Goal: Task Accomplishment & Management: Use online tool/utility

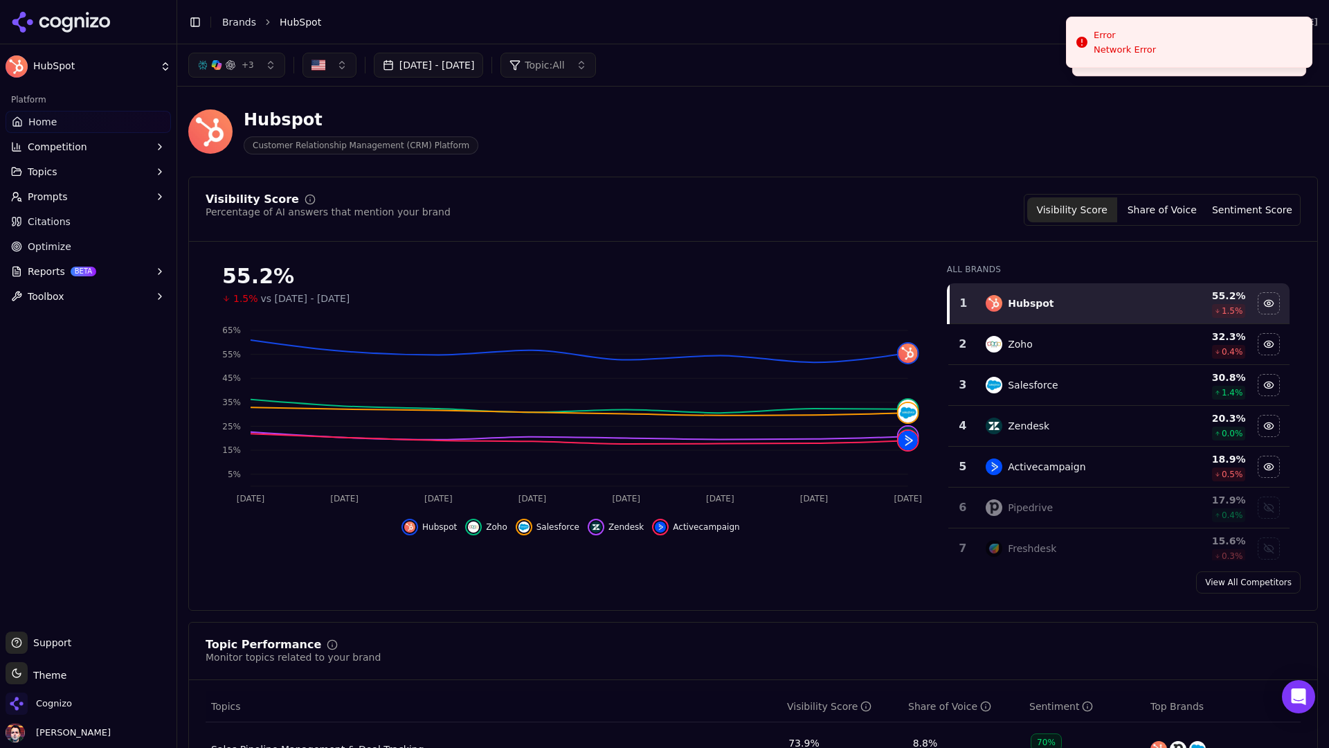
click at [741, 107] on div "Hubspot Customer Relationship Management (CRM) Platform" at bounding box center [753, 132] width 1130 height 68
click at [1008, 138] on div "Hubspot Customer Relationship Management (CRM) Platform" at bounding box center [753, 132] width 1130 height 68
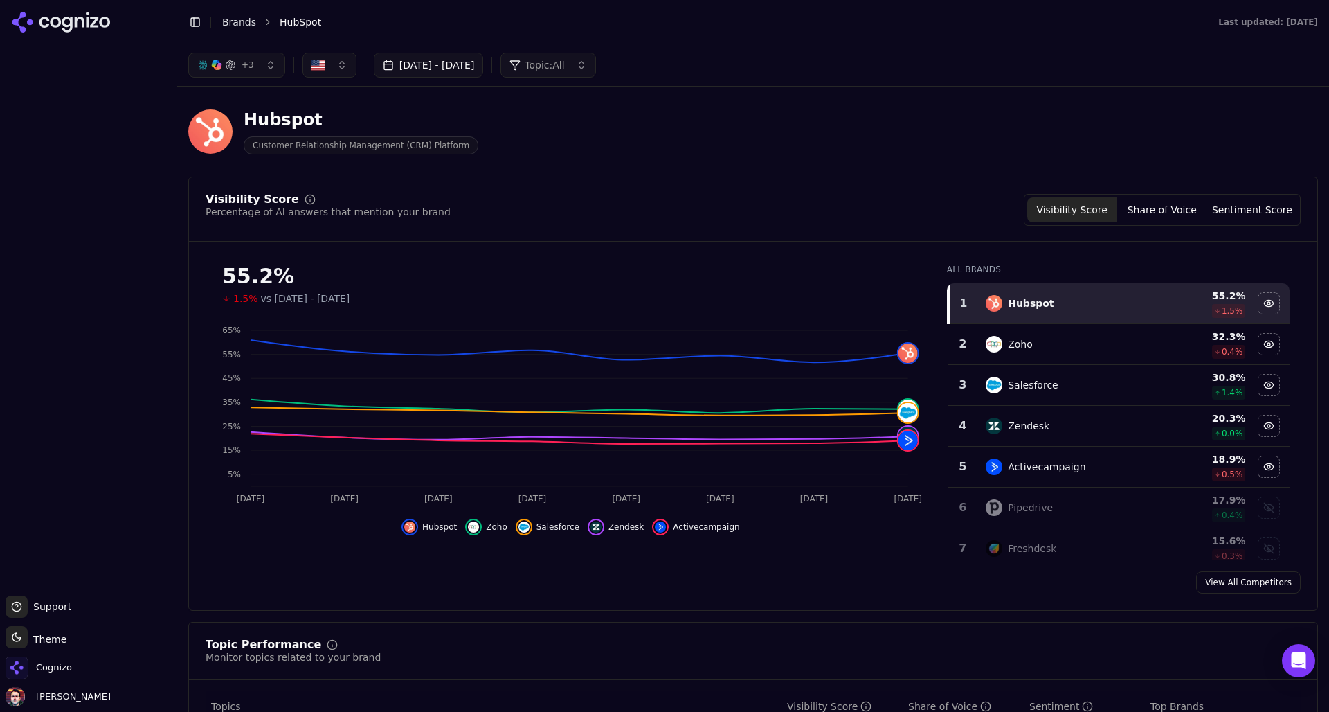
click at [23, 643] on html "Support Support Toggle theme Theme Cognizo [PERSON_NAME] Toggle Sidebar Brands …" at bounding box center [664, 356] width 1329 height 712
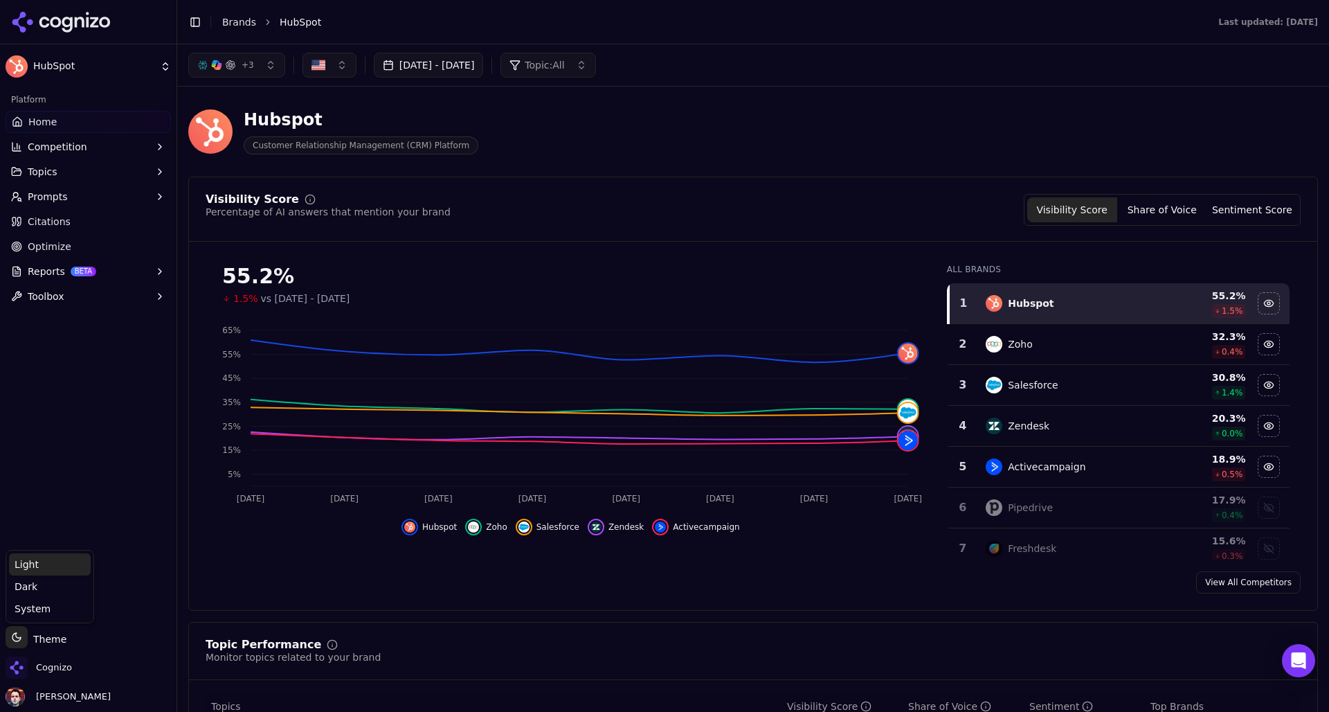
click at [58, 559] on div "Light" at bounding box center [50, 564] width 82 height 22
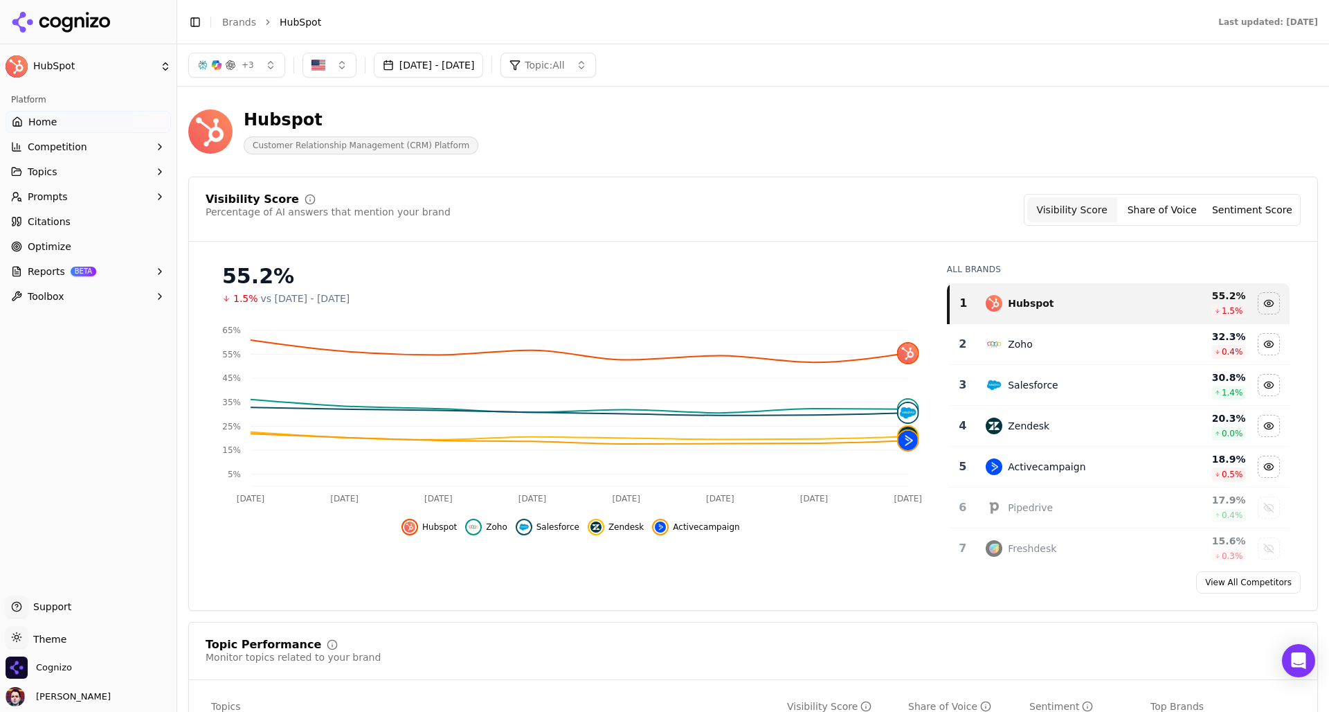
click at [721, 153] on div "Hubspot Customer Relationship Management (CRM) Platform" at bounding box center [498, 132] width 620 height 46
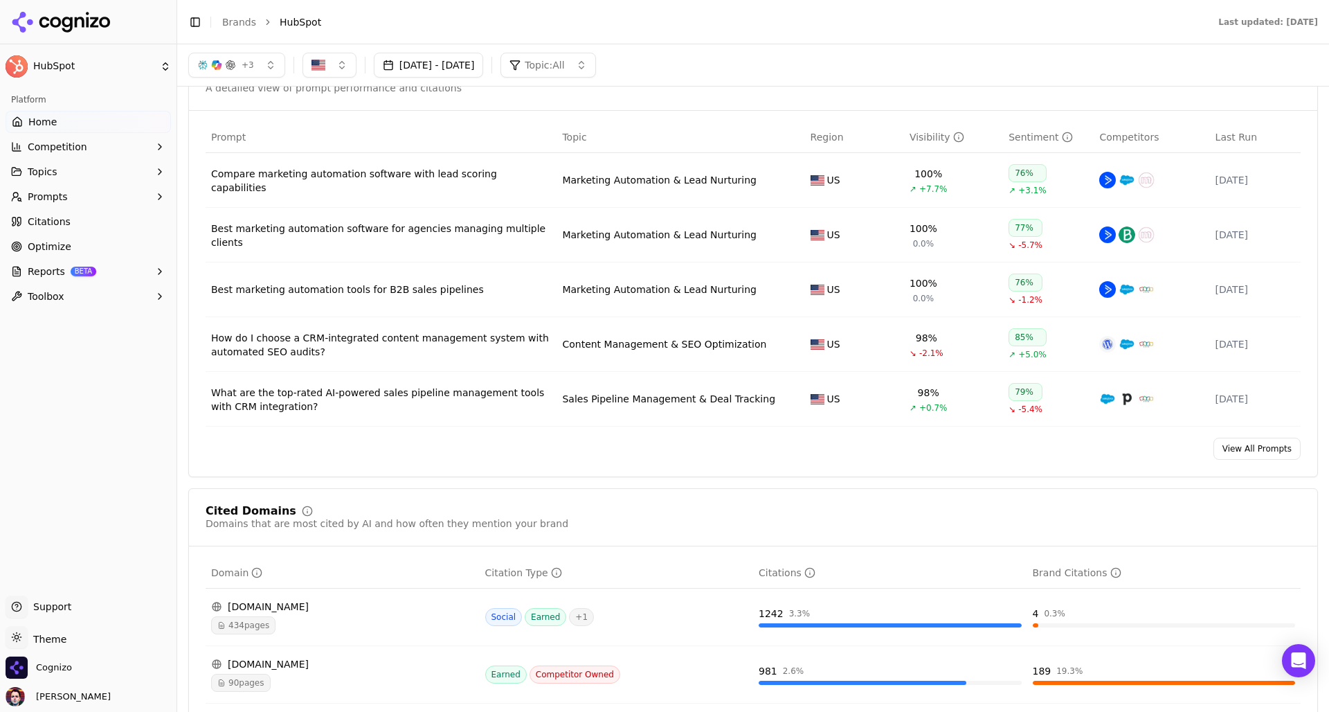
scroll to position [897, 0]
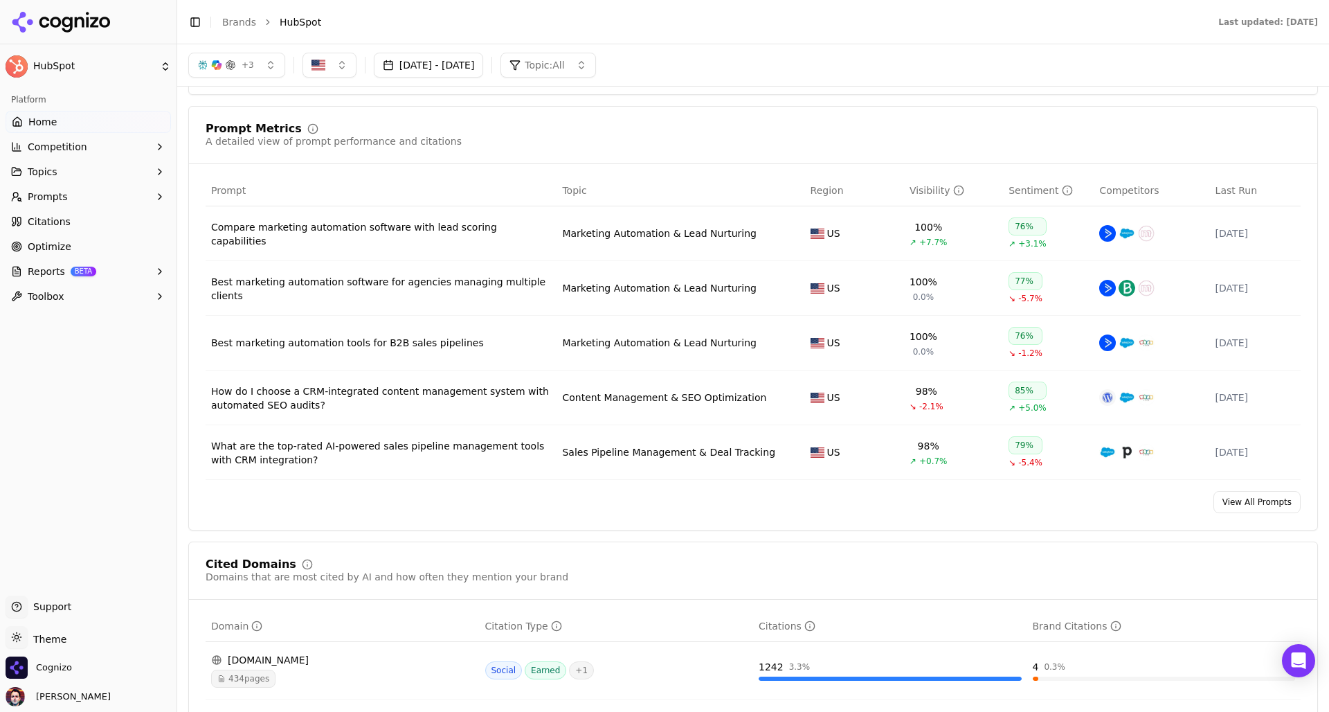
click at [1256, 513] on link "View All Prompts" at bounding box center [1257, 502] width 87 height 22
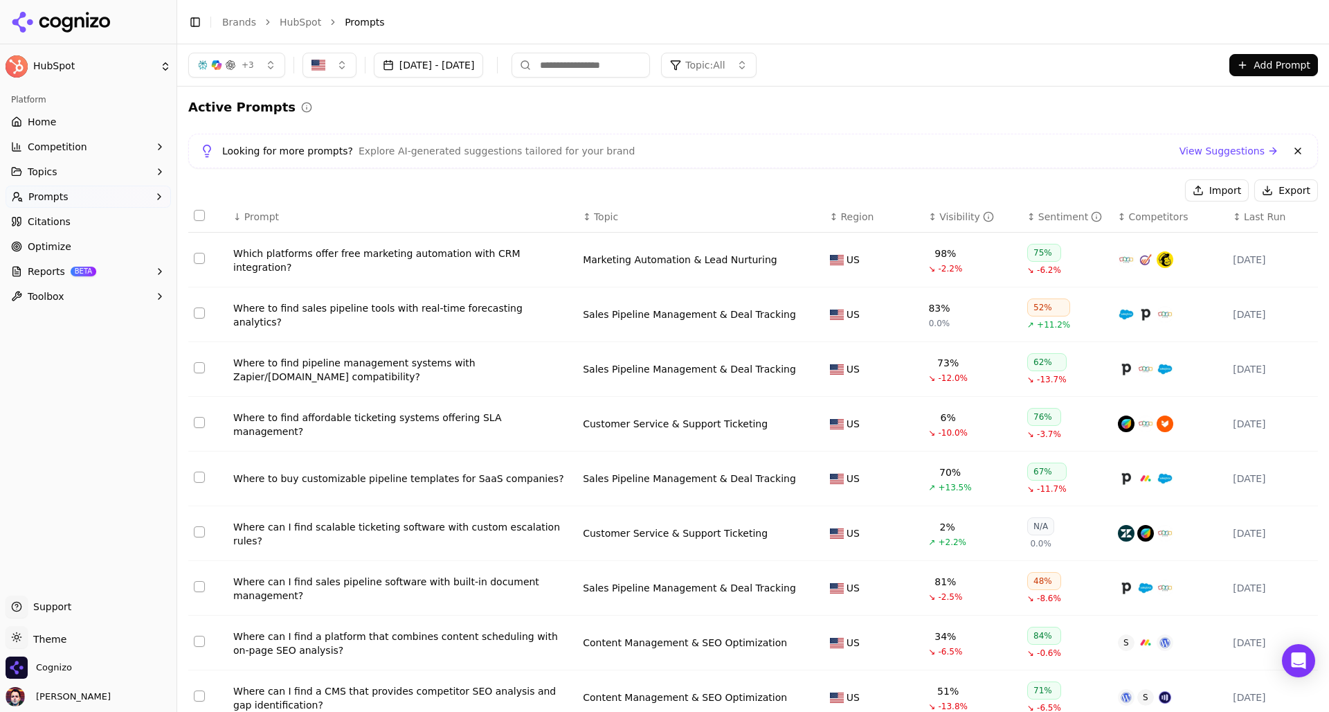
click at [1217, 183] on button "Import" at bounding box center [1217, 190] width 64 height 22
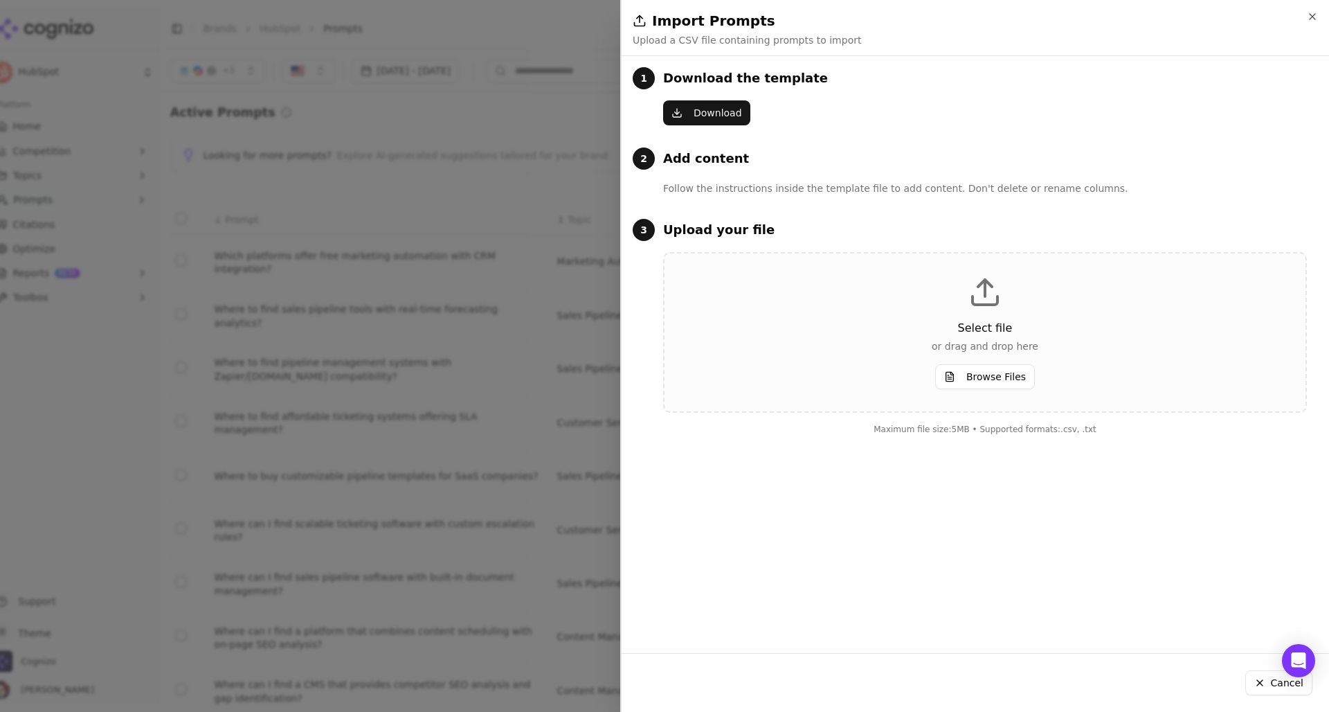
click at [569, 176] on div at bounding box center [664, 356] width 1329 height 712
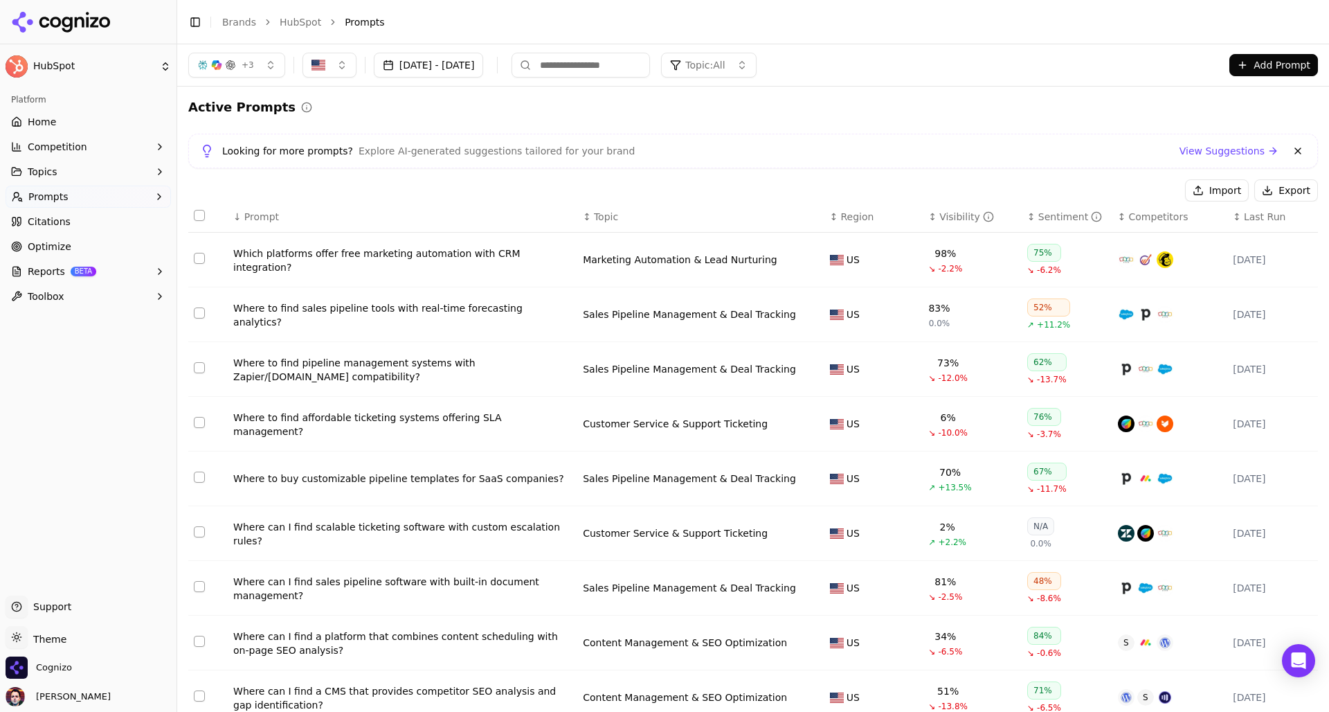
click at [1266, 59] on button "Add Prompt" at bounding box center [1274, 65] width 89 height 22
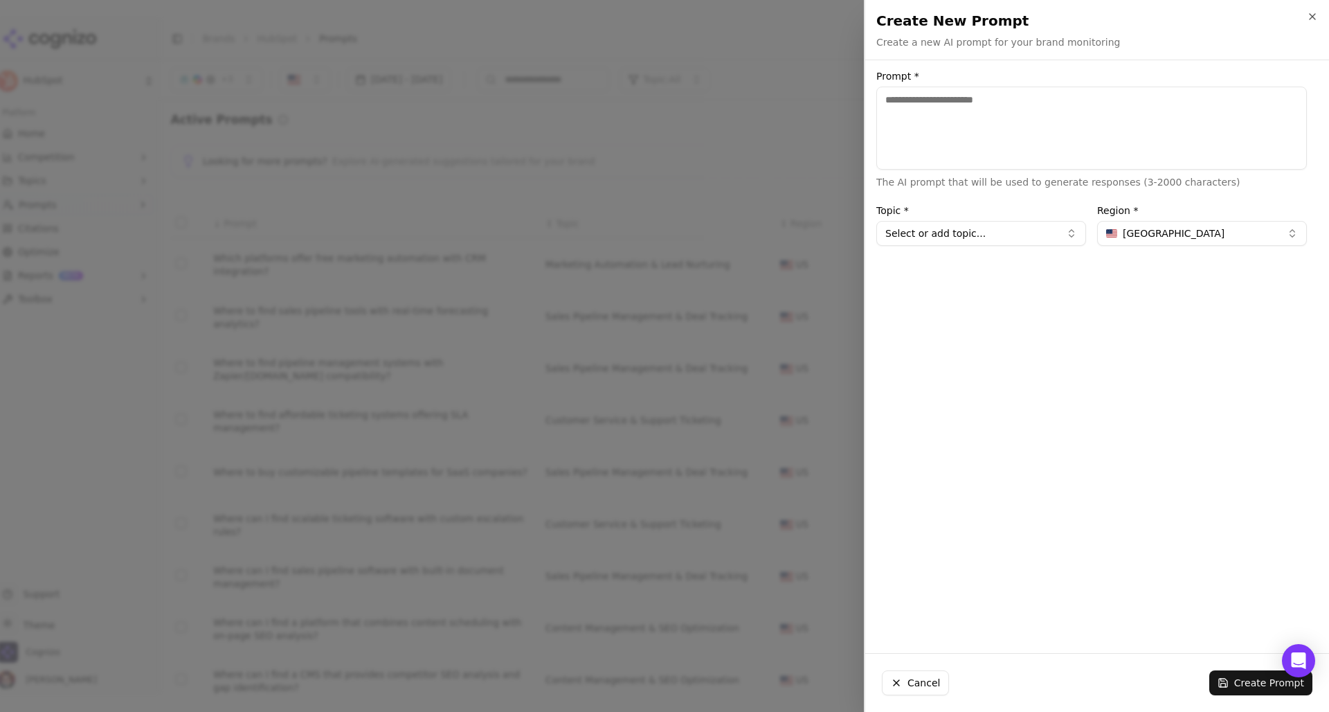
click at [1252, 68] on div "Create New Prompt Create a new AI prompt for your brand monitoring Unsaved chan…" at bounding box center [1096, 356] width 465 height 712
click at [735, 188] on div at bounding box center [664, 356] width 1329 height 712
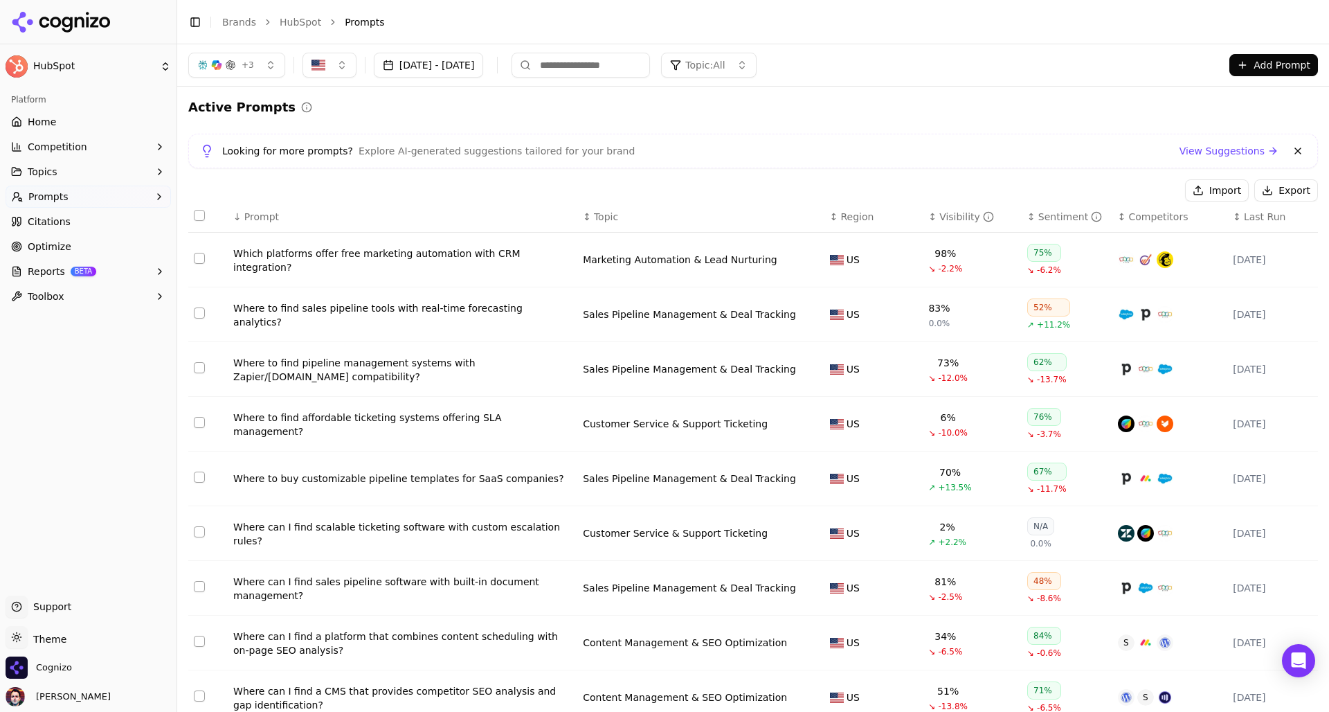
click at [64, 116] on link "Home" at bounding box center [88, 122] width 165 height 22
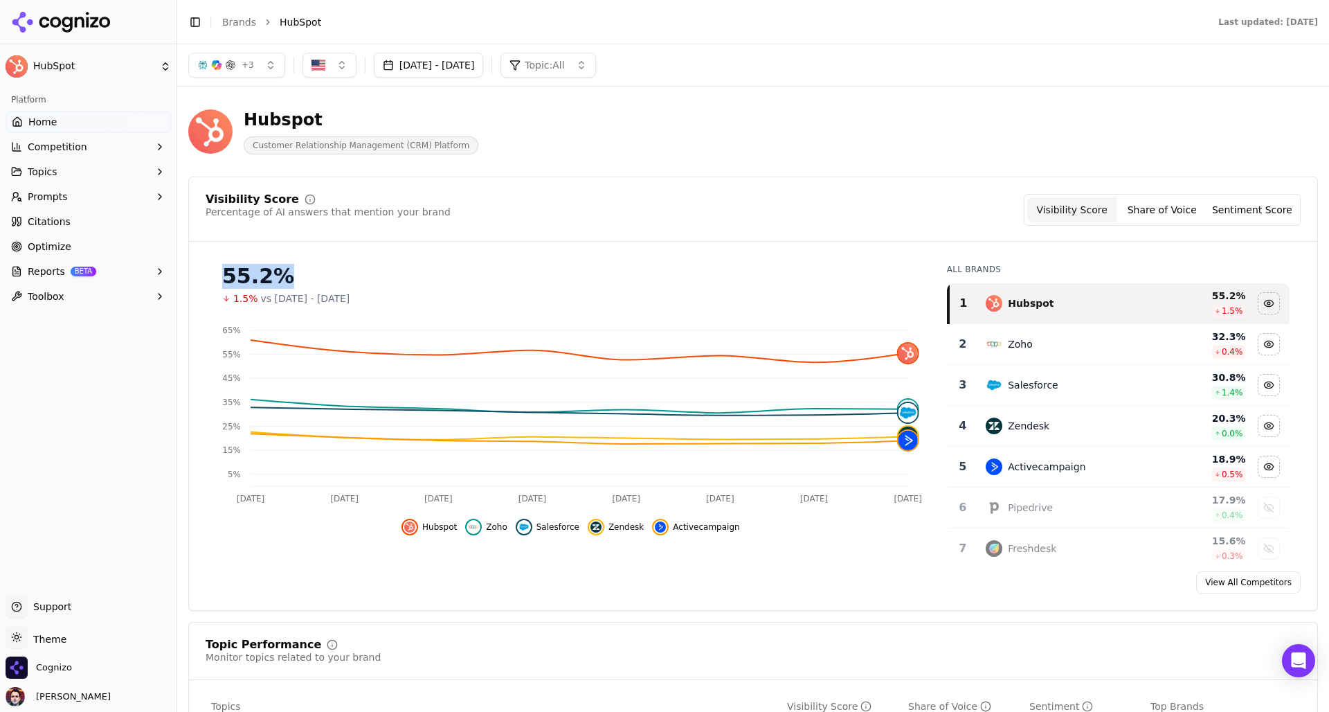
drag, startPoint x: 222, startPoint y: 277, endPoint x: 317, endPoint y: 276, distance: 94.9
click at [317, 276] on div "55.2%" at bounding box center [570, 276] width 697 height 25
click at [378, 267] on div "55.2%" at bounding box center [570, 276] width 697 height 25
click at [356, 277] on div "55.2%" at bounding box center [570, 276] width 697 height 25
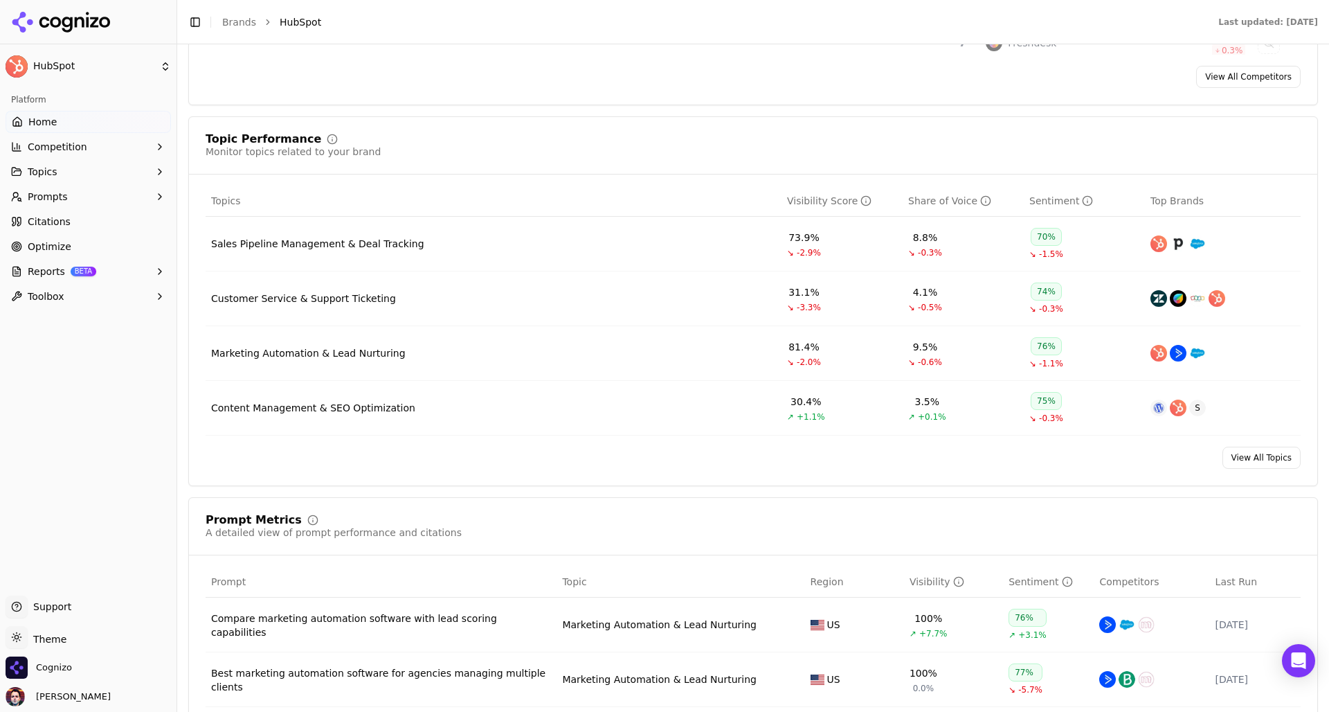
scroll to position [511, 0]
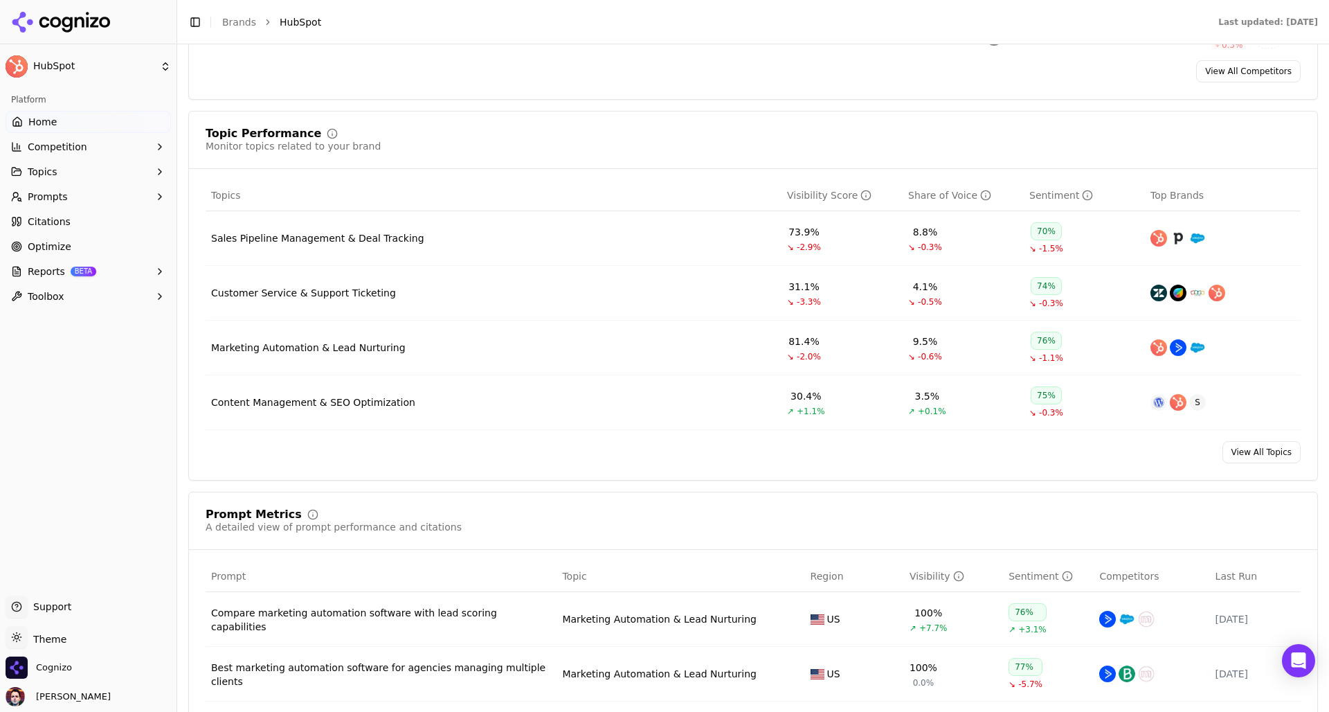
click at [345, 297] on div "Customer Service & Support Ticketing" at bounding box center [303, 293] width 185 height 14
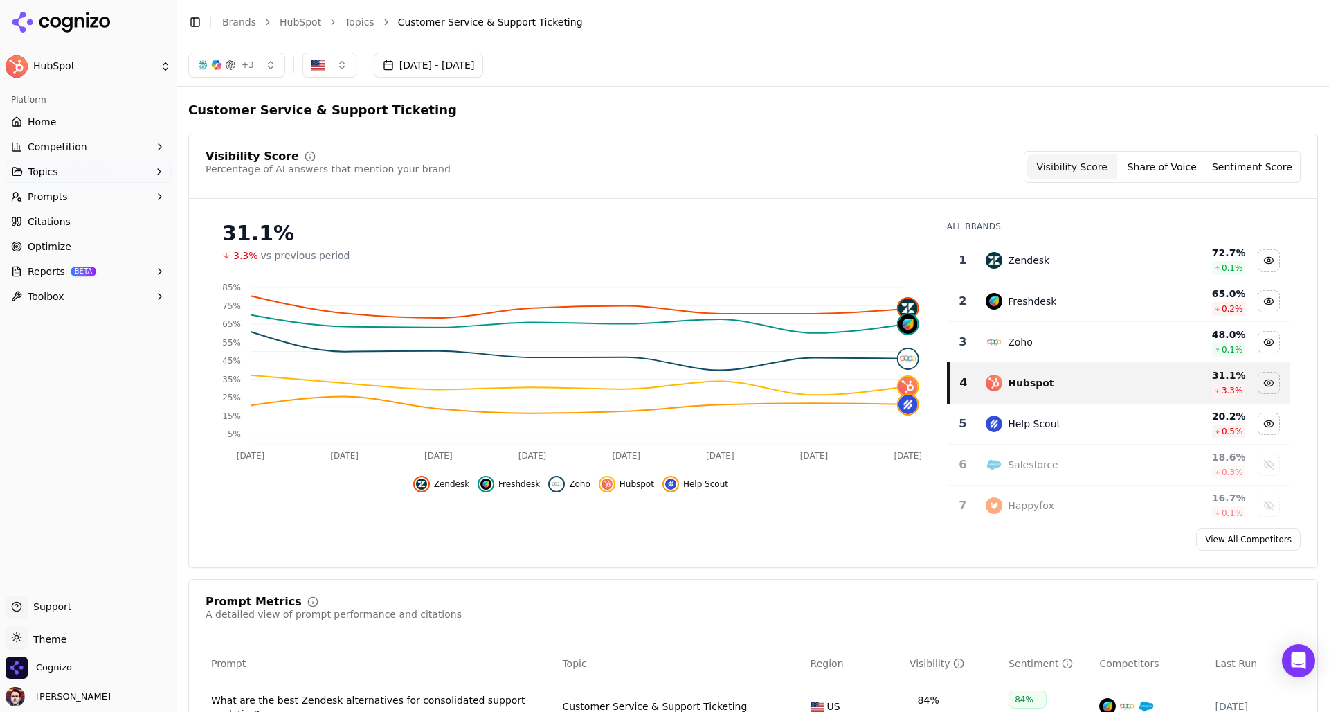
click at [251, 70] on span "+ 3" at bounding box center [248, 65] width 12 height 11
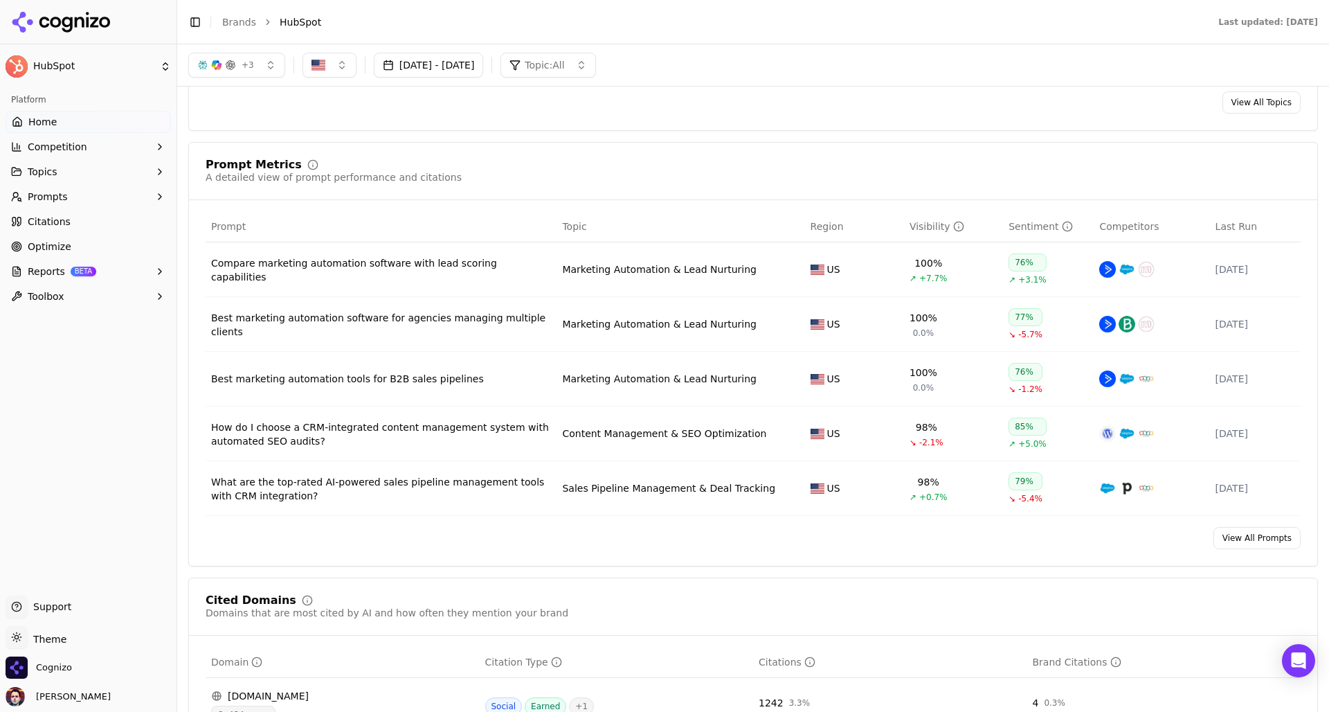
scroll to position [860, 0]
click at [1259, 540] on link "View All Prompts" at bounding box center [1257, 539] width 87 height 22
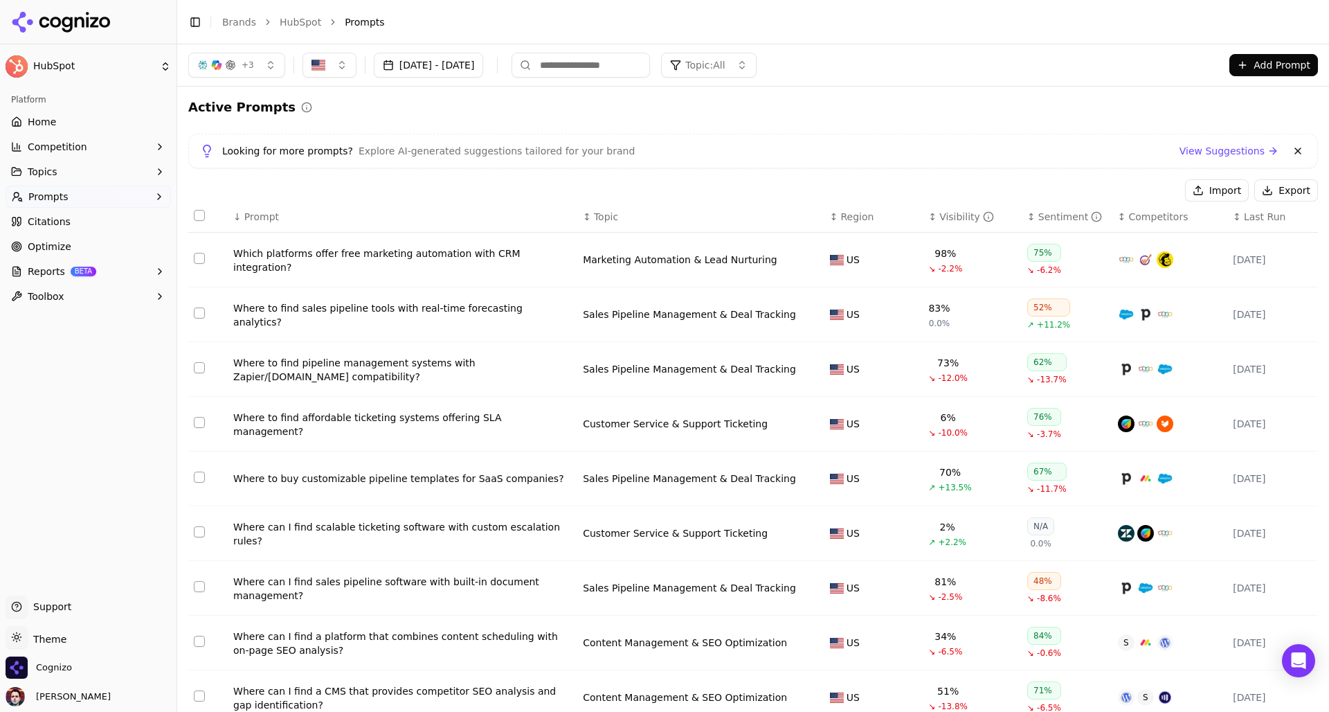
click at [382, 264] on div "Which platforms offer free marketing automation with CRM integration?" at bounding box center [402, 260] width 339 height 28
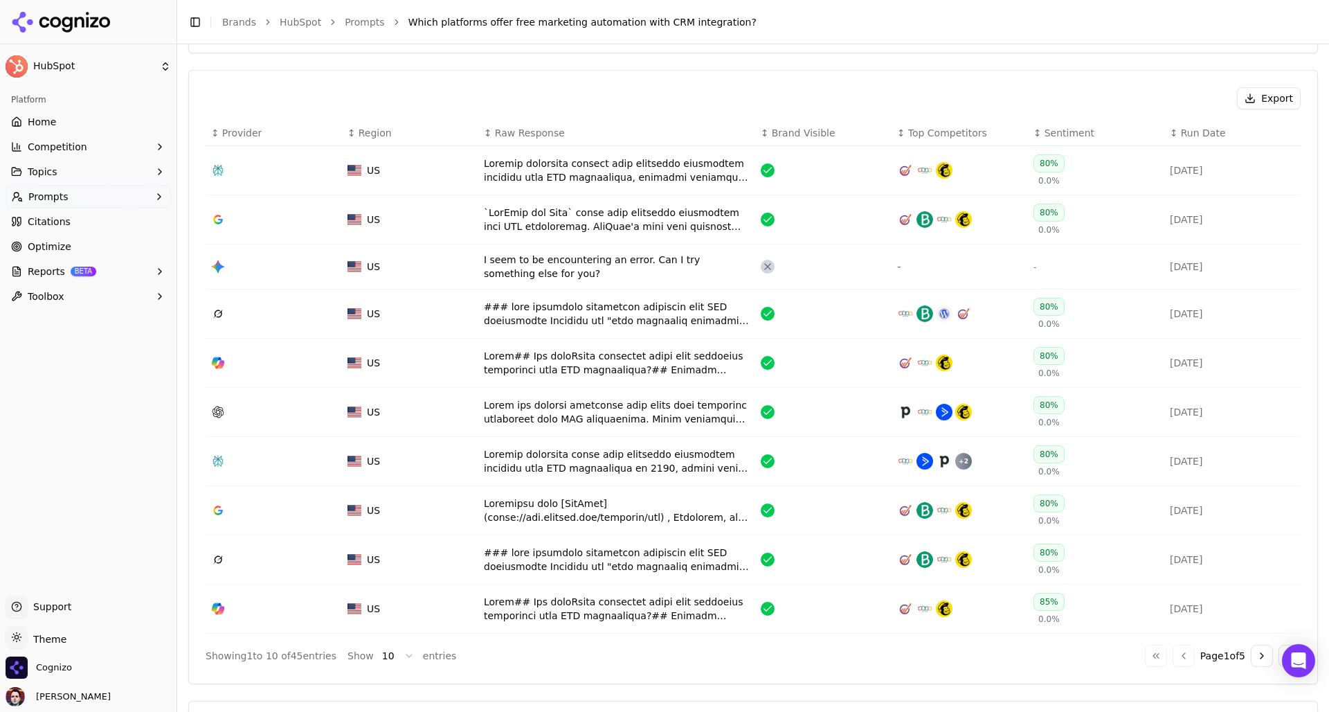
scroll to position [482, 0]
click at [629, 179] on div "Data table" at bounding box center [617, 170] width 266 height 28
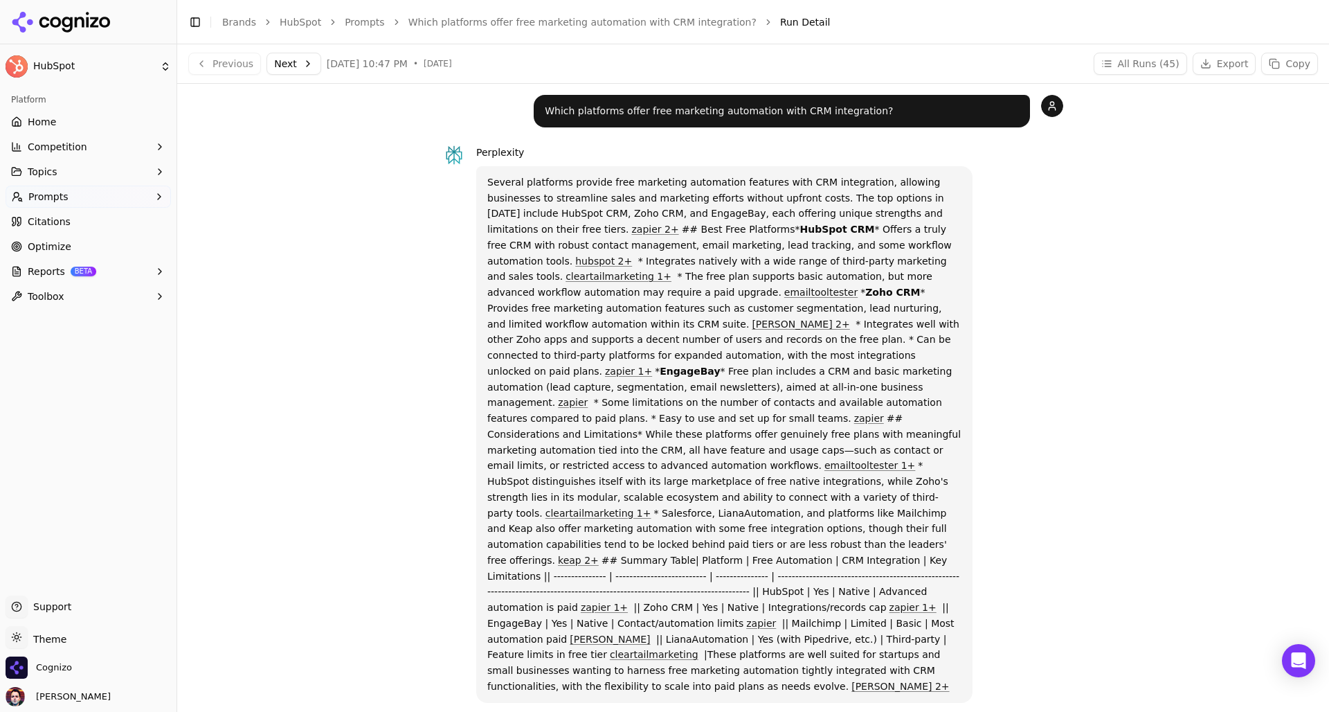
click at [290, 58] on button "Next" at bounding box center [294, 64] width 55 height 22
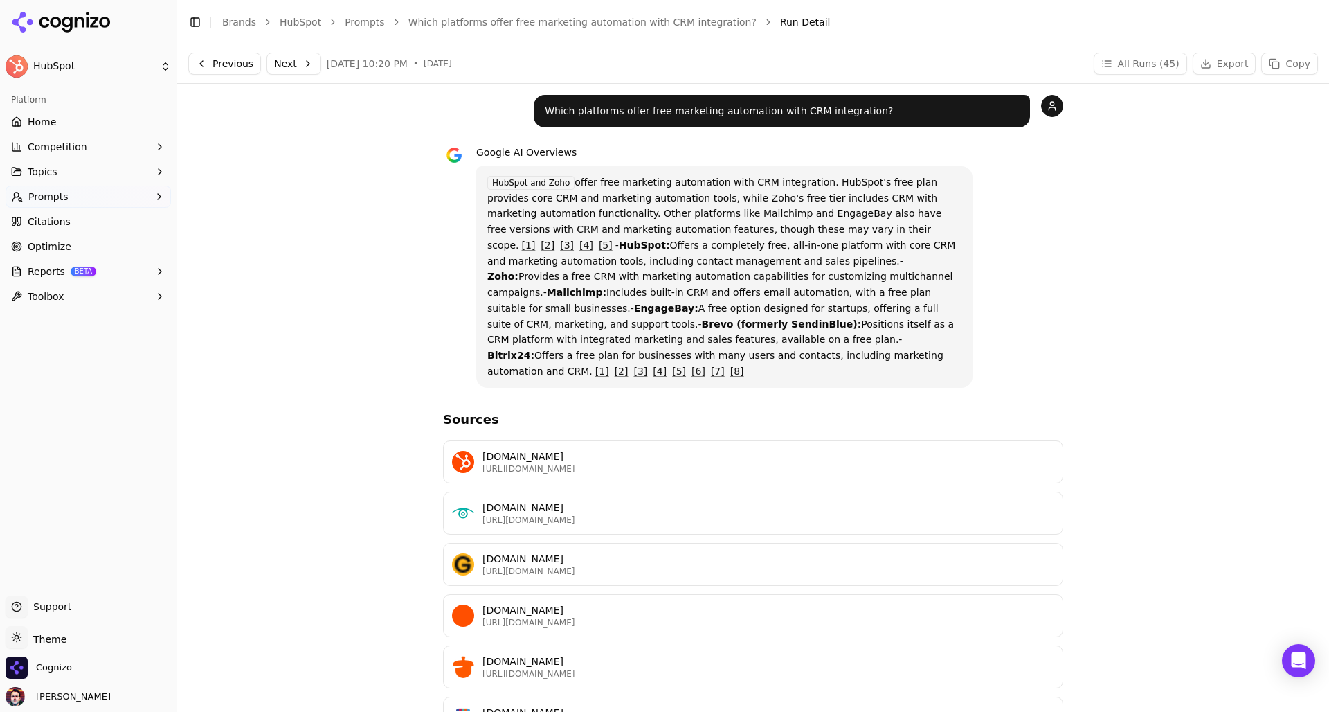
click at [100, 195] on button "Prompts" at bounding box center [88, 197] width 165 height 22
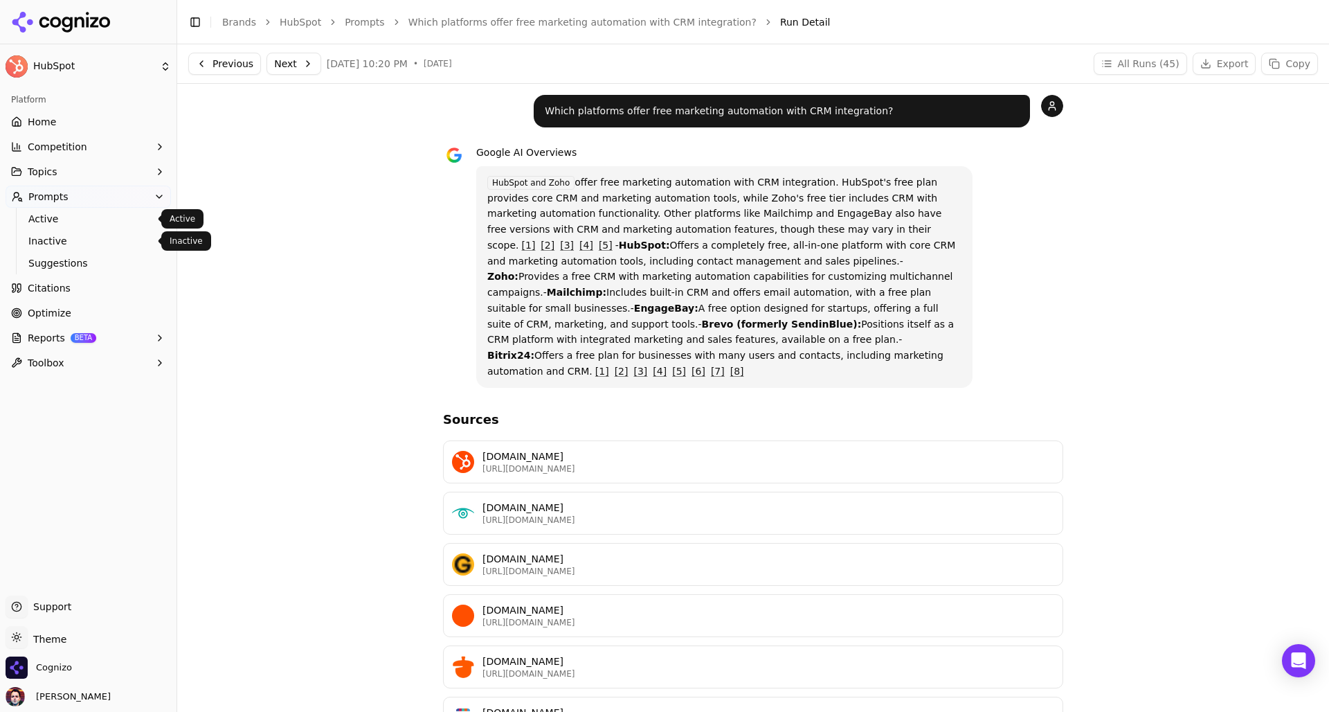
click at [109, 215] on span "Active" at bounding box center [88, 219] width 120 height 14
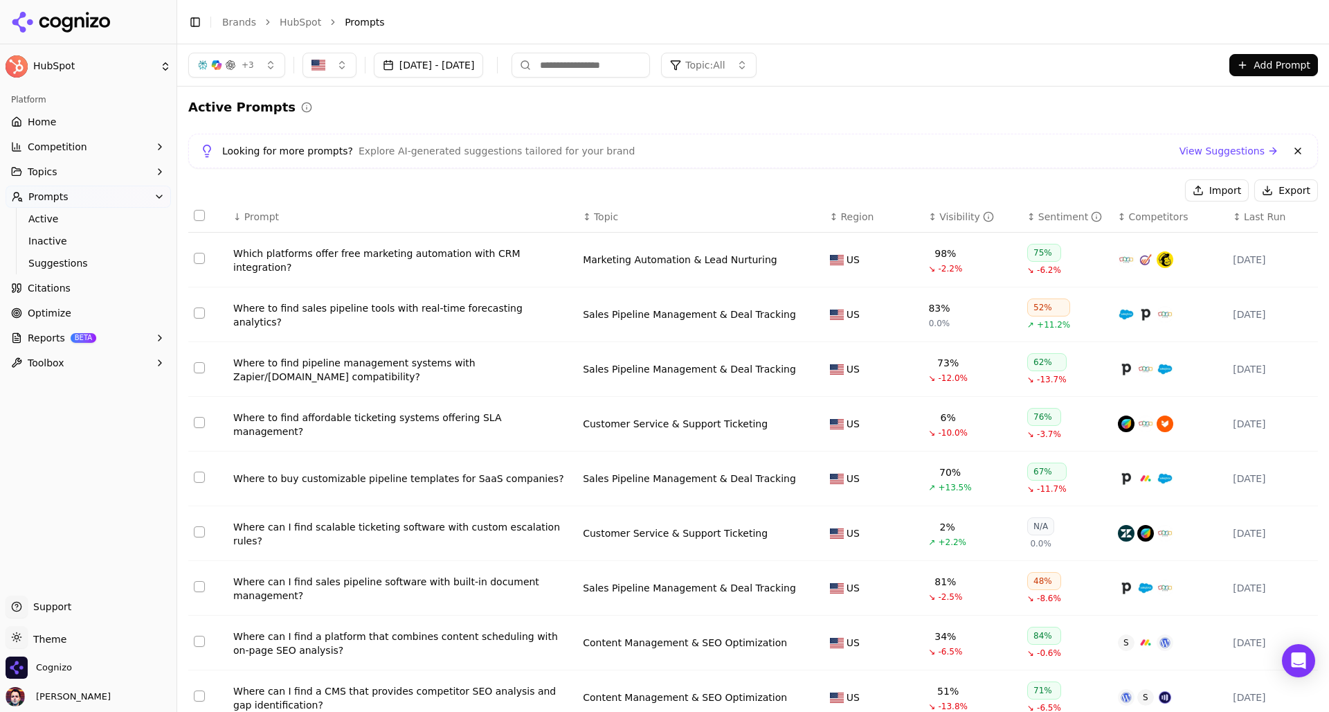
click at [307, 254] on div "Which platforms offer free marketing automation with CRM integration?" at bounding box center [402, 260] width 339 height 28
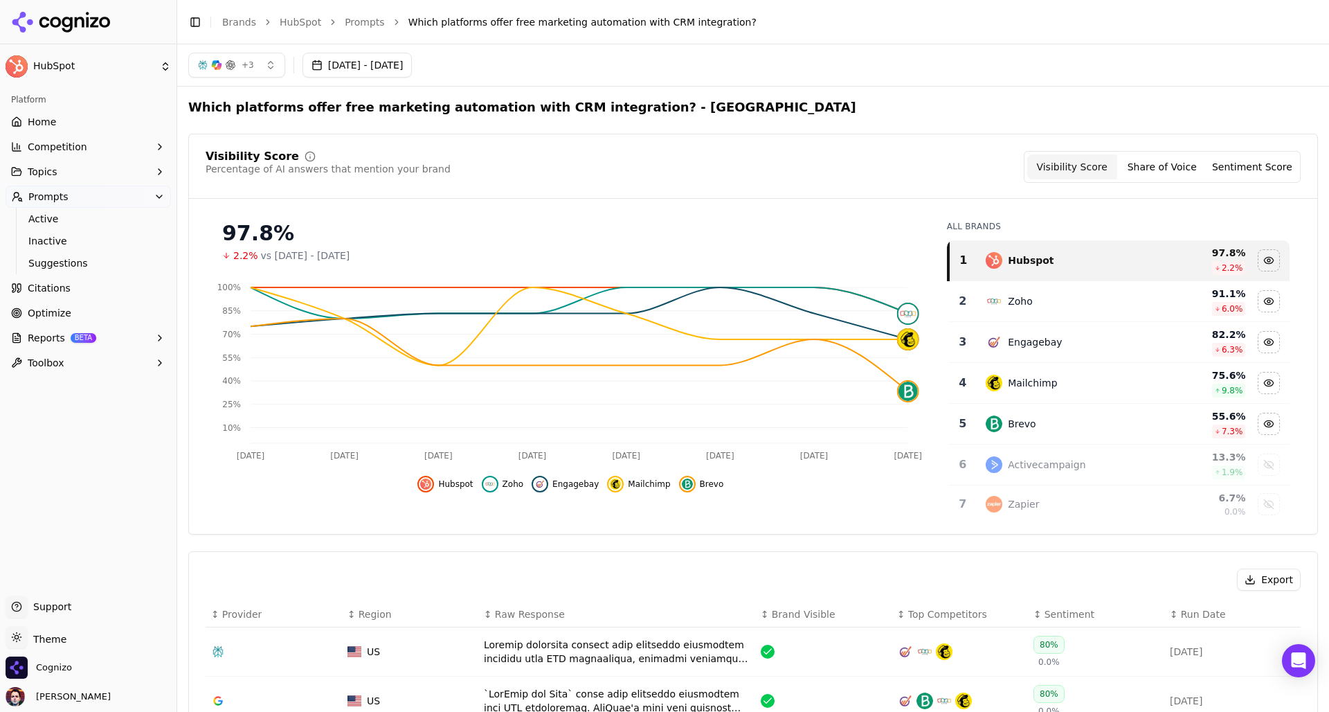
click at [71, 296] on link "Citations" at bounding box center [88, 288] width 165 height 22
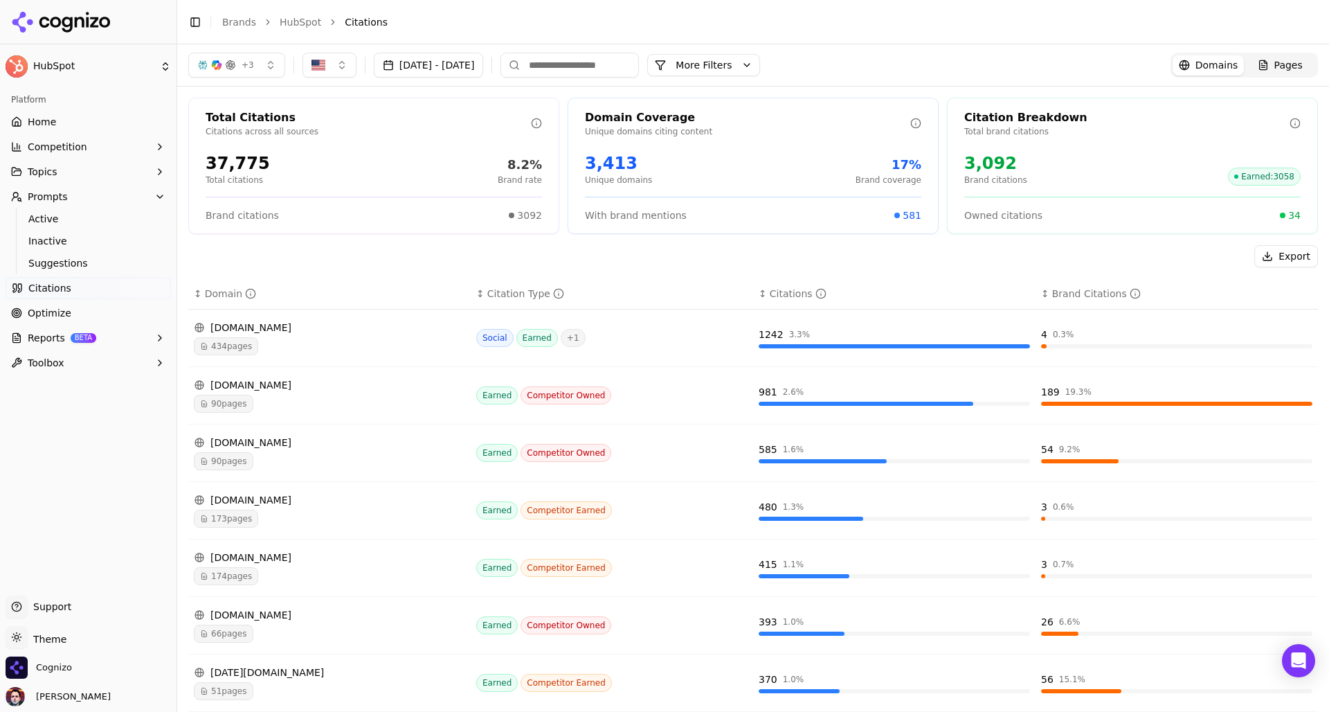
click at [304, 339] on div "434 pages" at bounding box center [329, 346] width 271 height 18
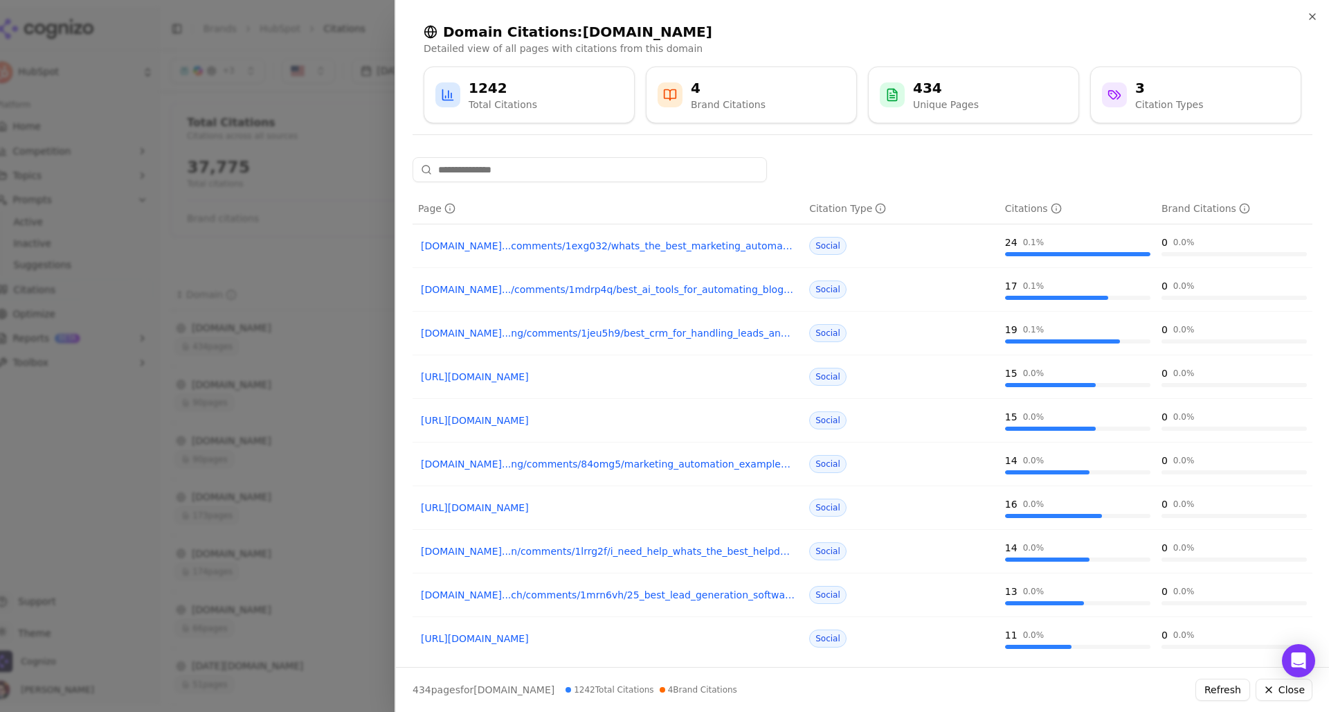
click at [281, 288] on div at bounding box center [664, 356] width 1329 height 712
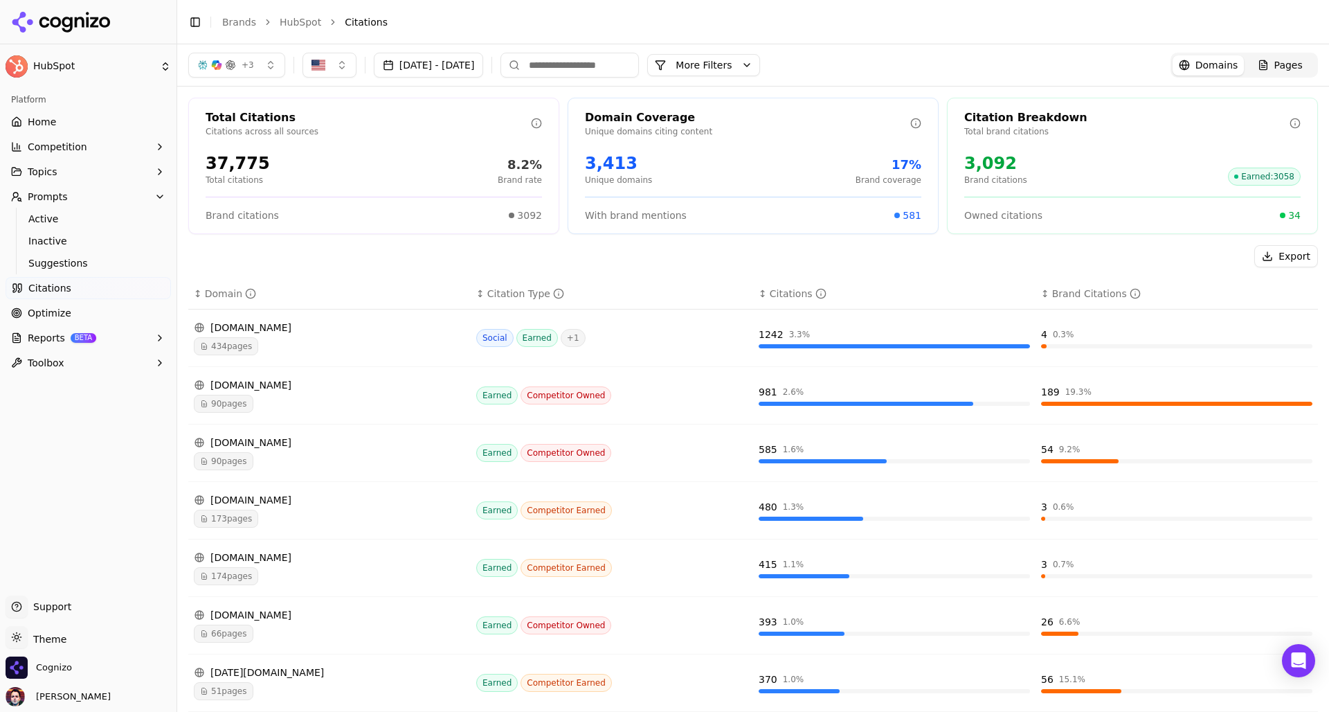
click at [354, 341] on div "434 pages" at bounding box center [329, 346] width 271 height 18
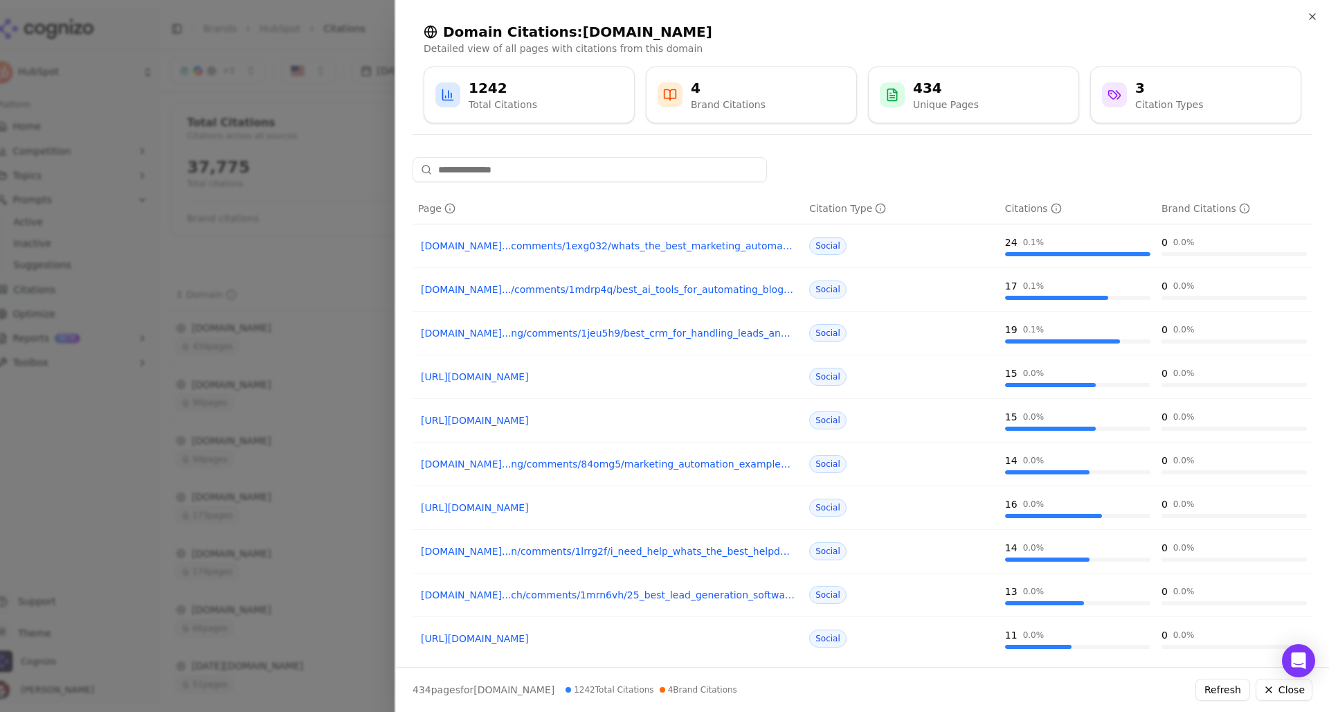
click at [331, 290] on div at bounding box center [664, 356] width 1329 height 712
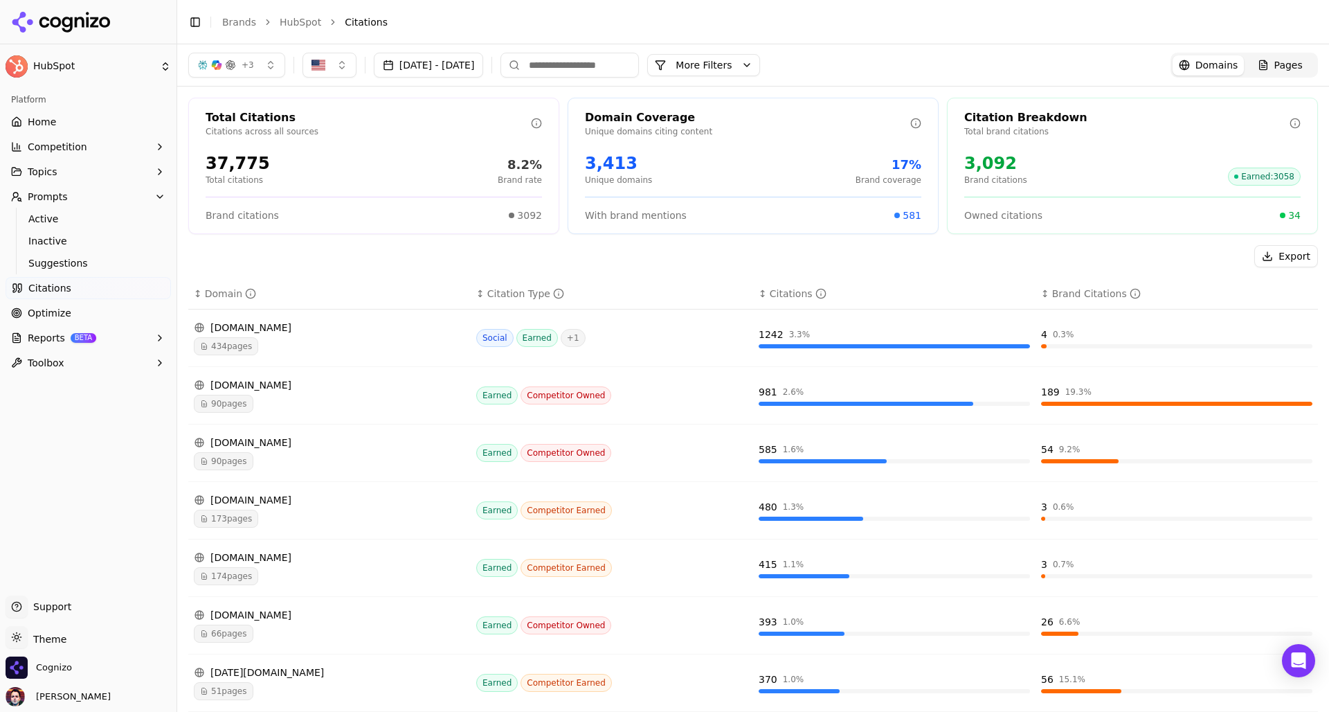
click at [745, 65] on button "More Filters" at bounding box center [703, 65] width 113 height 22
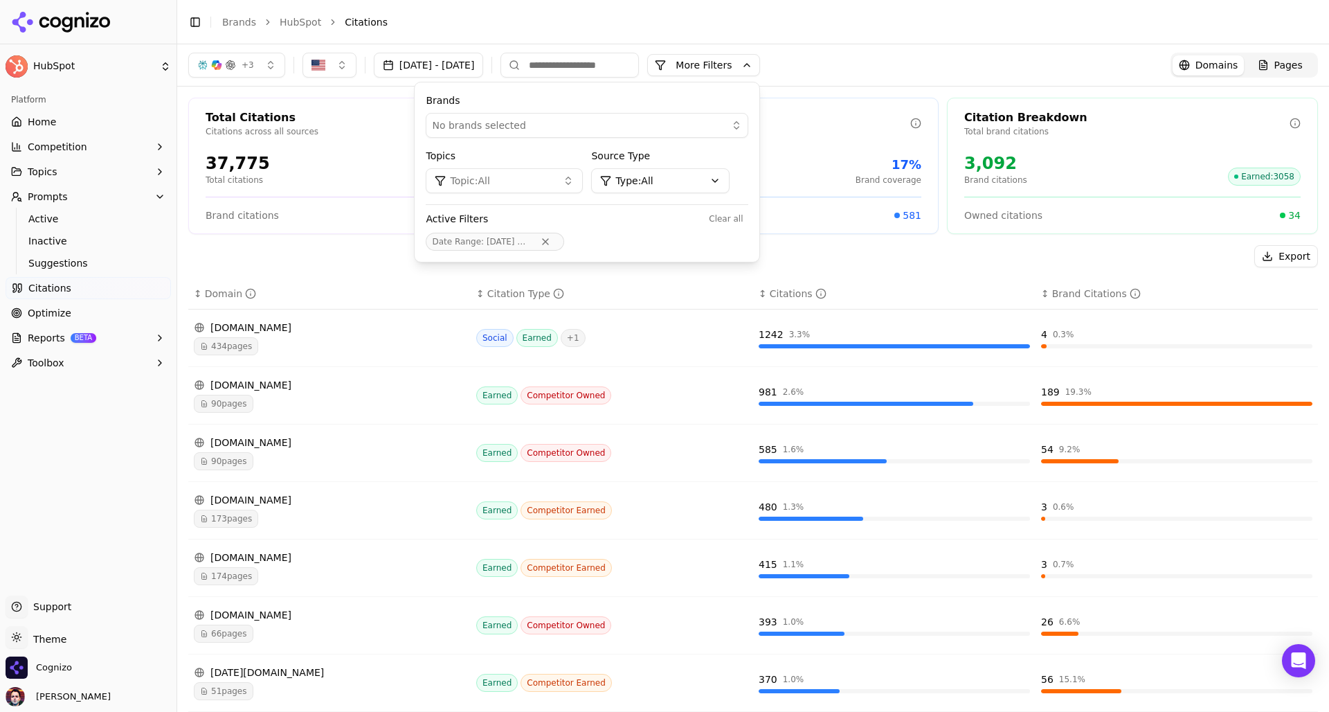
click at [717, 181] on html "HubSpot Platform Home Competition Topics Prompts Active Inactive Suggestions Ci…" at bounding box center [664, 356] width 1329 height 712
click at [718, 238] on div "Earned" at bounding box center [714, 233] width 148 height 22
click at [856, 252] on div "Export" at bounding box center [753, 256] width 1130 height 22
click at [726, 176] on html "HubSpot Platform Home Competition Topics Prompts Active Inactive Suggestions Ci…" at bounding box center [664, 356] width 1329 height 712
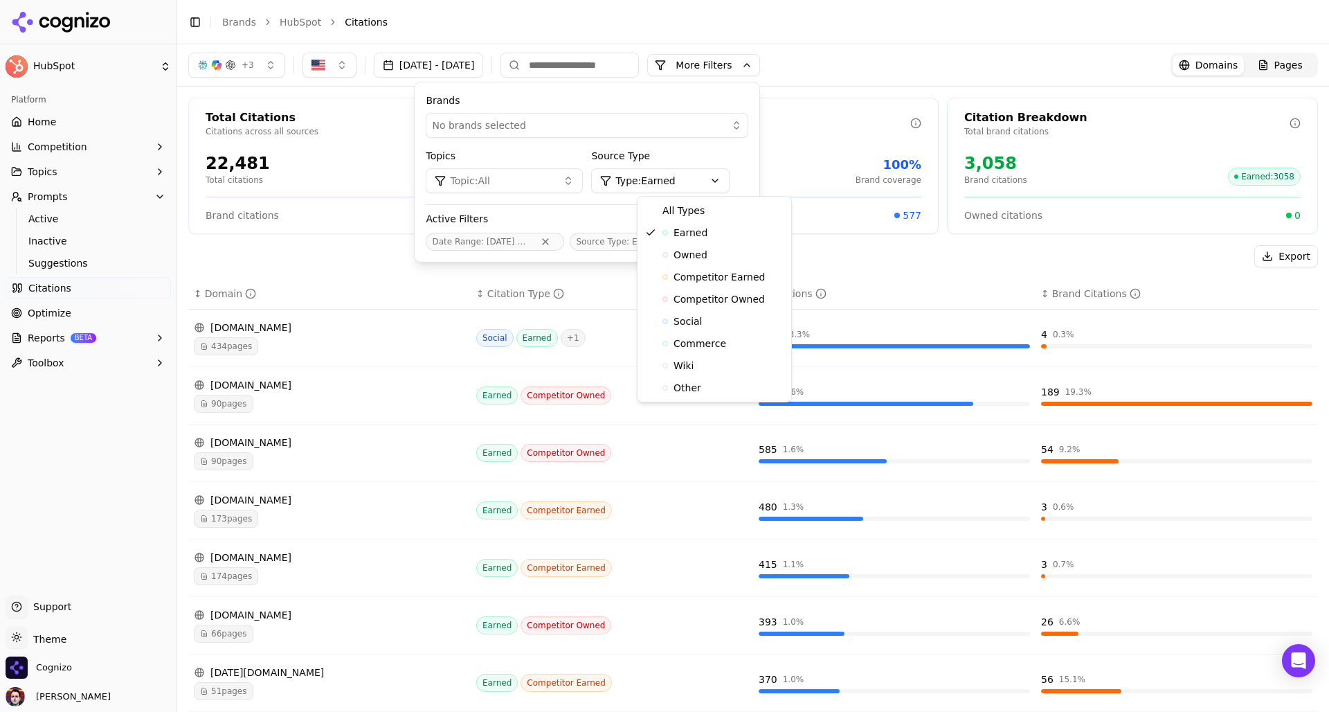
click at [726, 176] on html "HubSpot Platform Home Competition Topics Prompts Active Inactive Suggestions Ci…" at bounding box center [664, 356] width 1329 height 712
click at [692, 240] on button "Remove Source Type filter" at bounding box center [679, 241] width 25 height 11
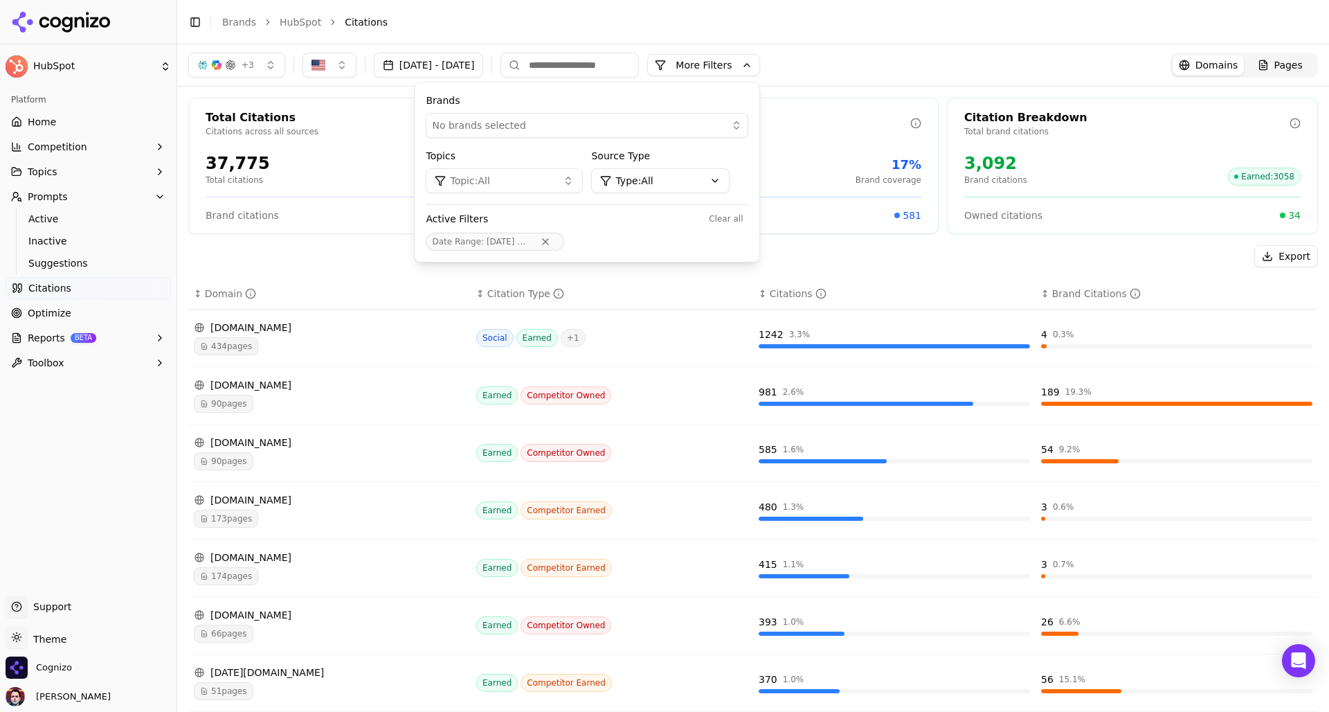
click at [888, 238] on div "Total Citations Citations across all sources 37,775 Total citations 8.2% Brand …" at bounding box center [753, 508] width 1152 height 842
click at [894, 254] on div "Export" at bounding box center [753, 256] width 1130 height 22
click at [760, 62] on button "More Filters" at bounding box center [703, 65] width 113 height 22
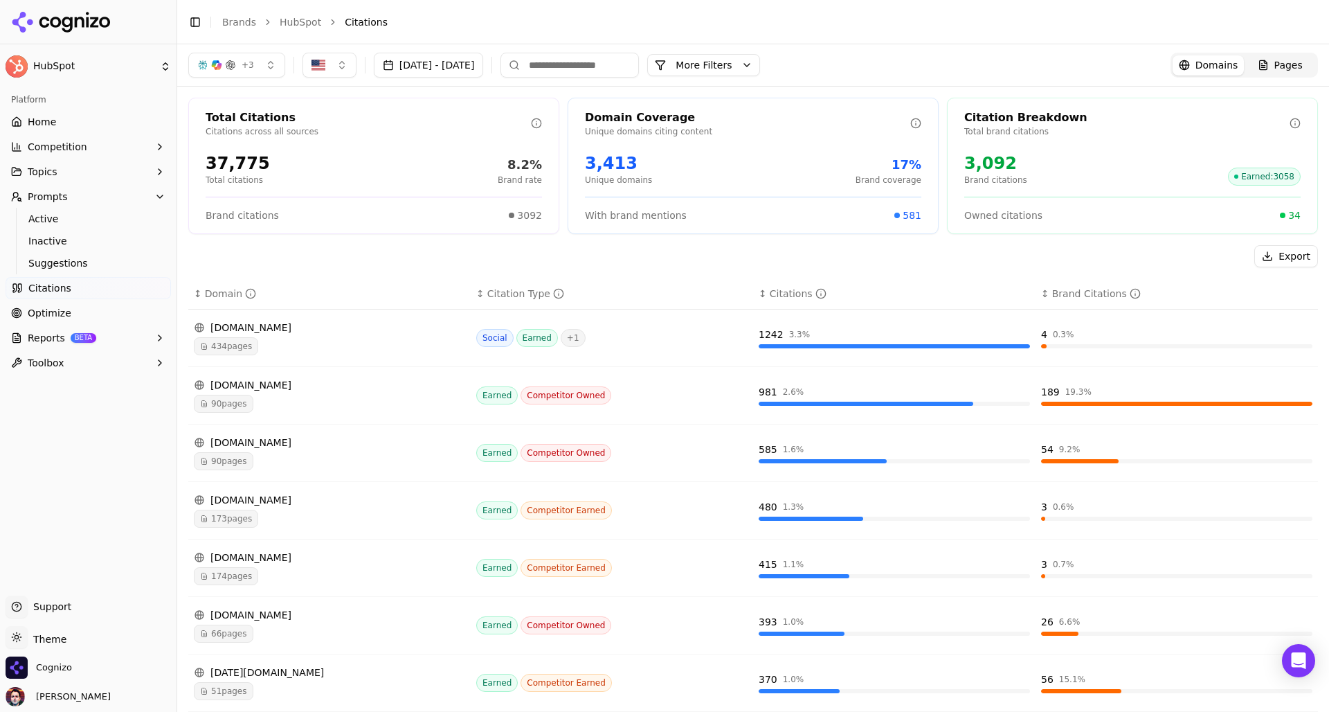
click at [339, 62] on button "button" at bounding box center [330, 65] width 54 height 25
click at [55, 314] on span "Optimize" at bounding box center [50, 313] width 44 height 14
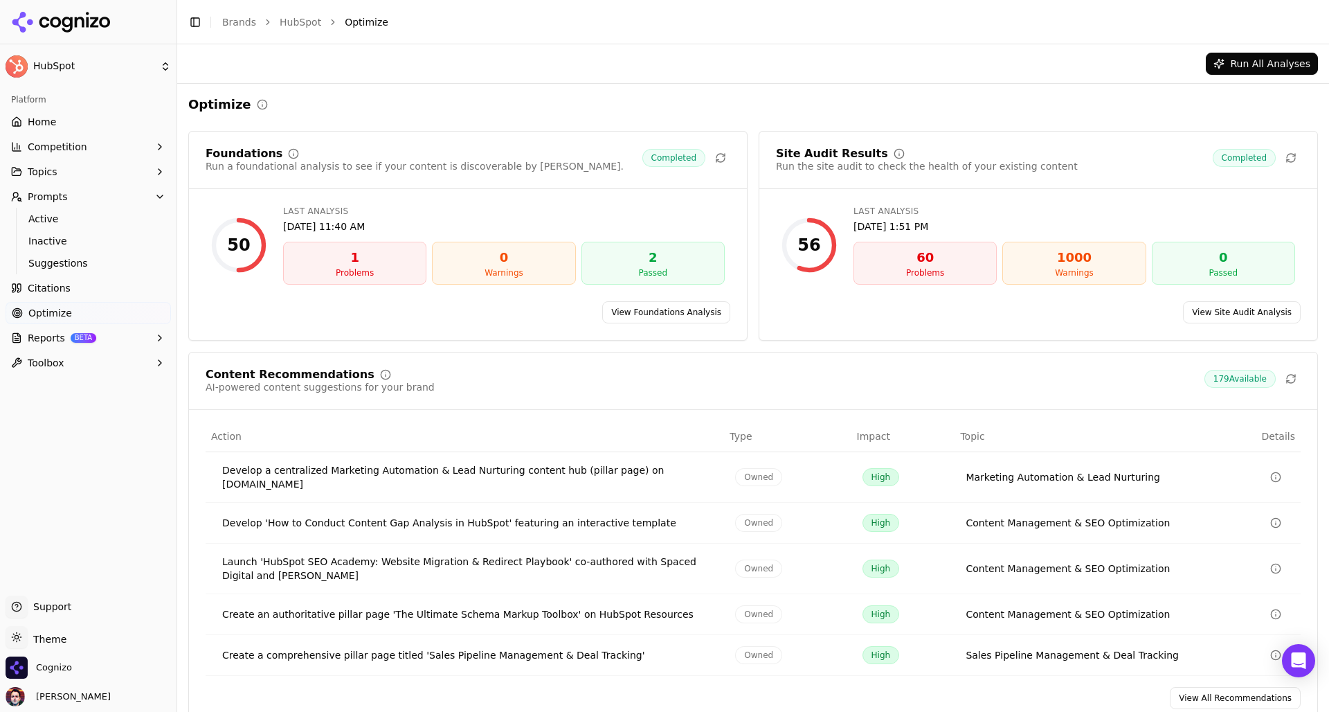
click at [195, 27] on button "Toggle Sidebar" at bounding box center [195, 21] width 19 height 19
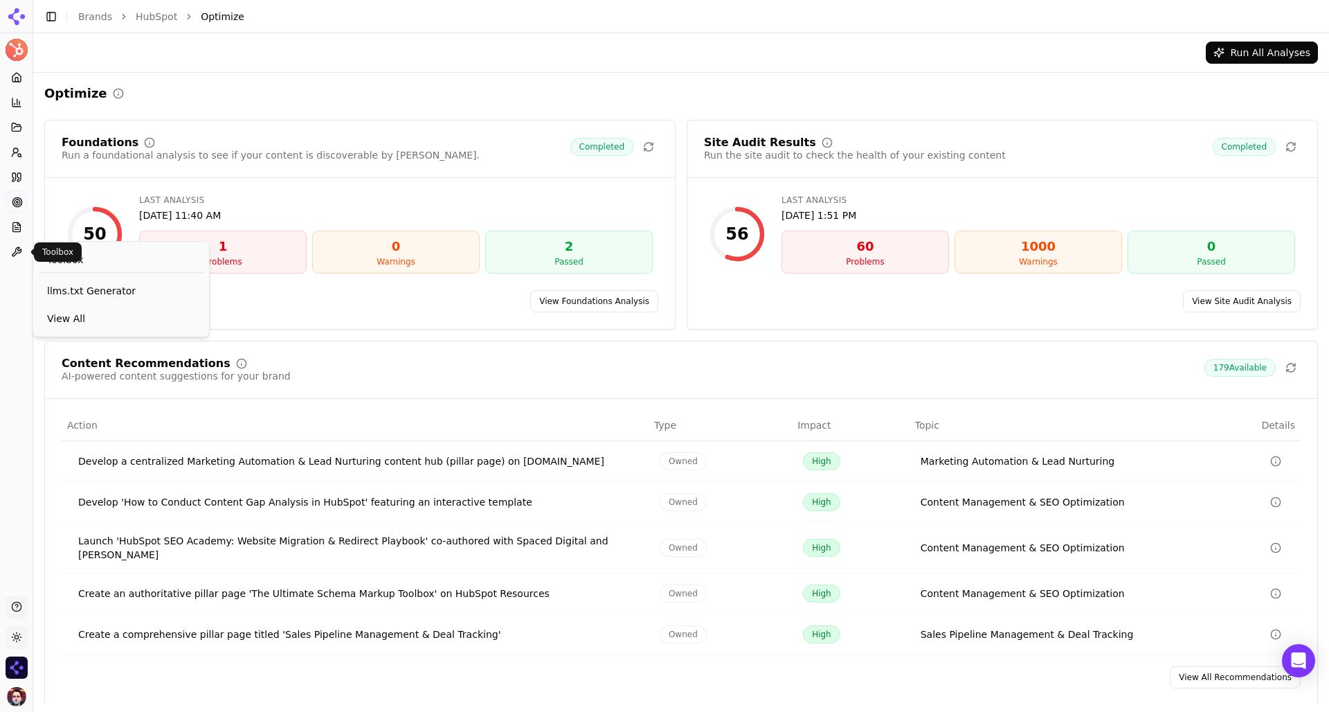
click at [15, 259] on button "Toolbox" at bounding box center [16, 252] width 21 height 22
click at [75, 291] on span "llms.txt Generator" at bounding box center [121, 291] width 148 height 14
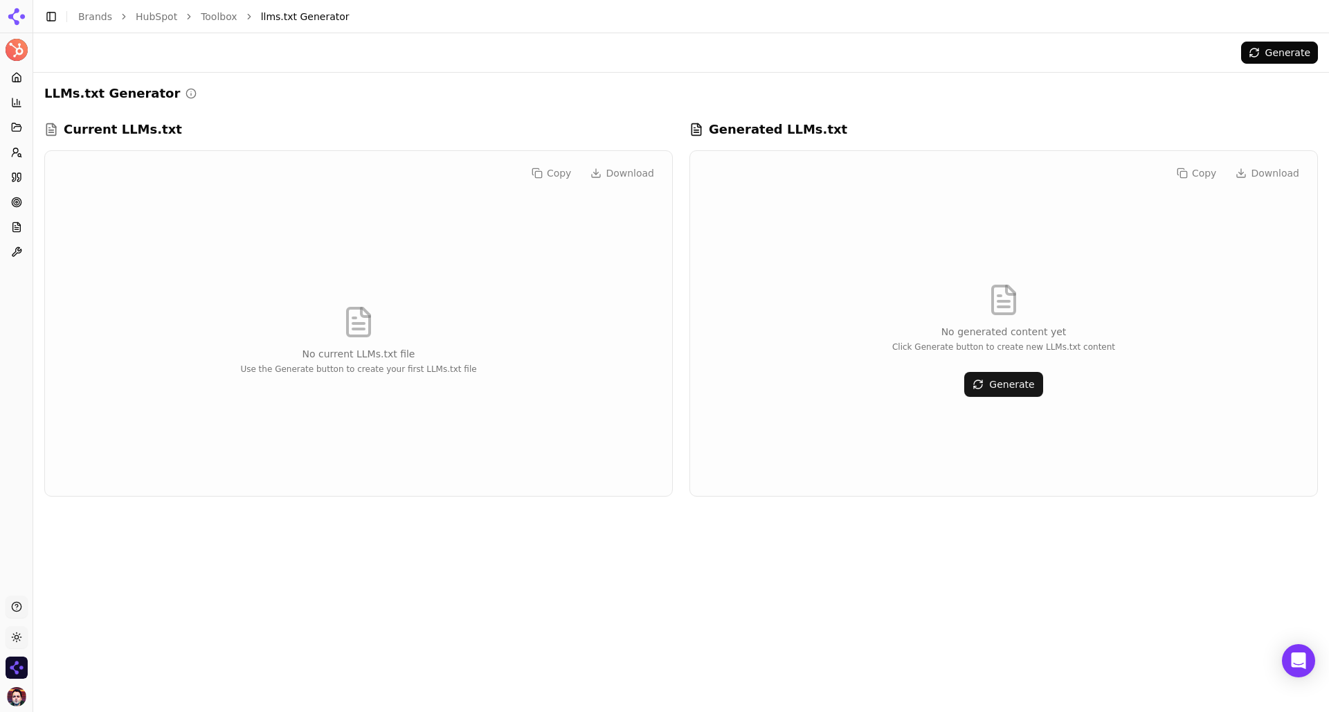
click at [1004, 377] on button "Generate" at bounding box center [1003, 384] width 78 height 25
click at [19, 204] on icon at bounding box center [16, 202] width 11 height 11
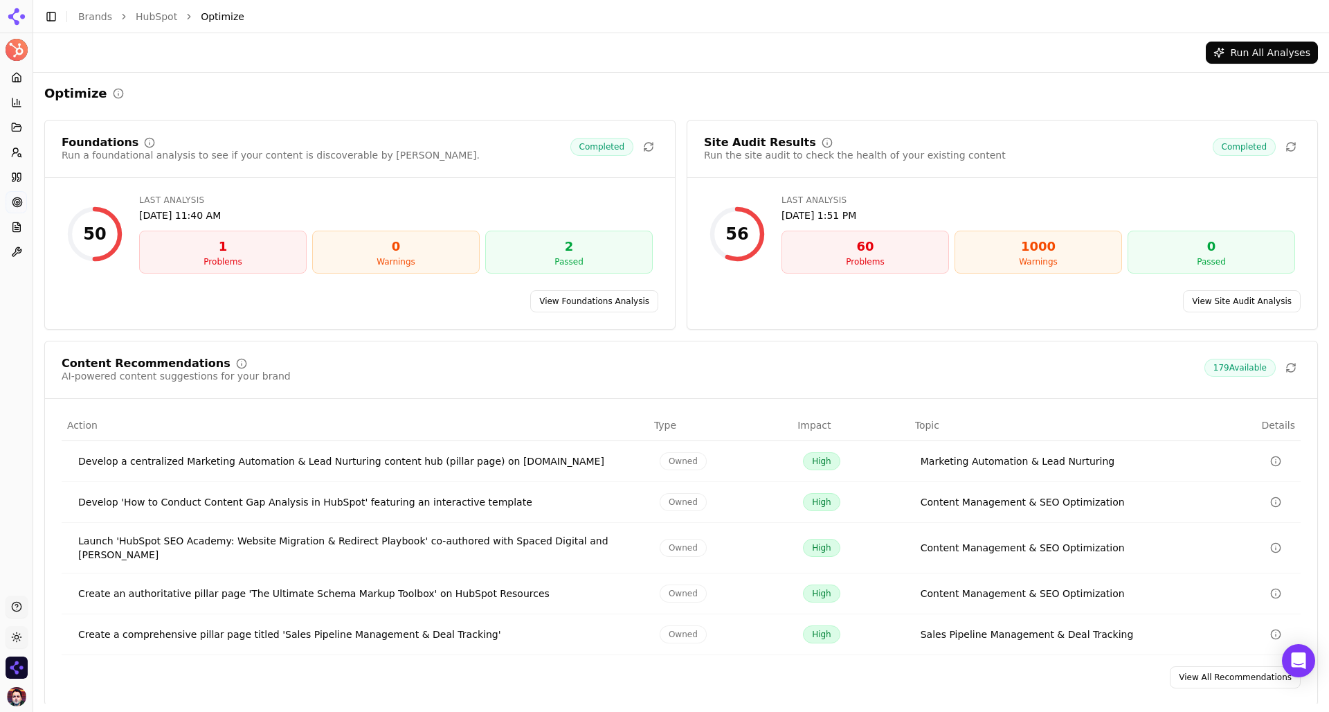
click at [798, 190] on div "56 Last Analysis [DATE] 1:51 PM 60 Problems 1000 Warnings 0 Passed" at bounding box center [1002, 234] width 597 height 90
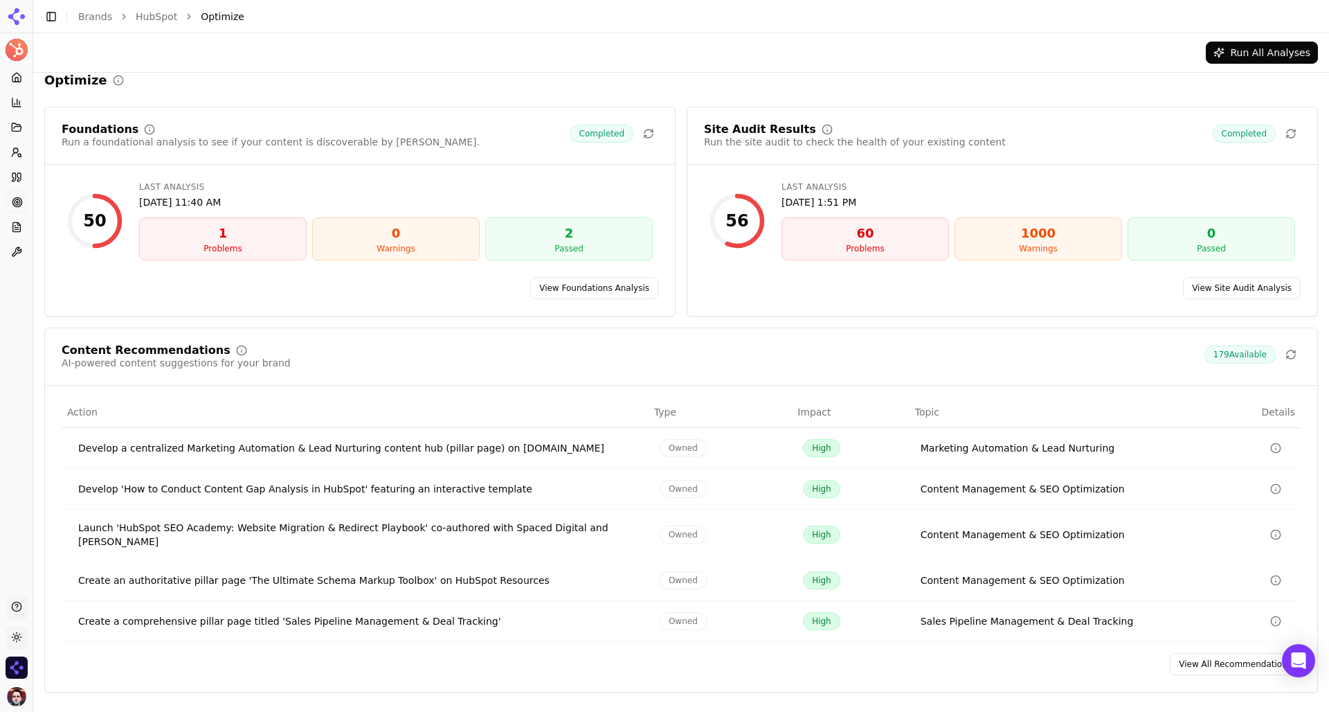
click at [1203, 658] on link "View All Recommendations" at bounding box center [1235, 664] width 131 height 22
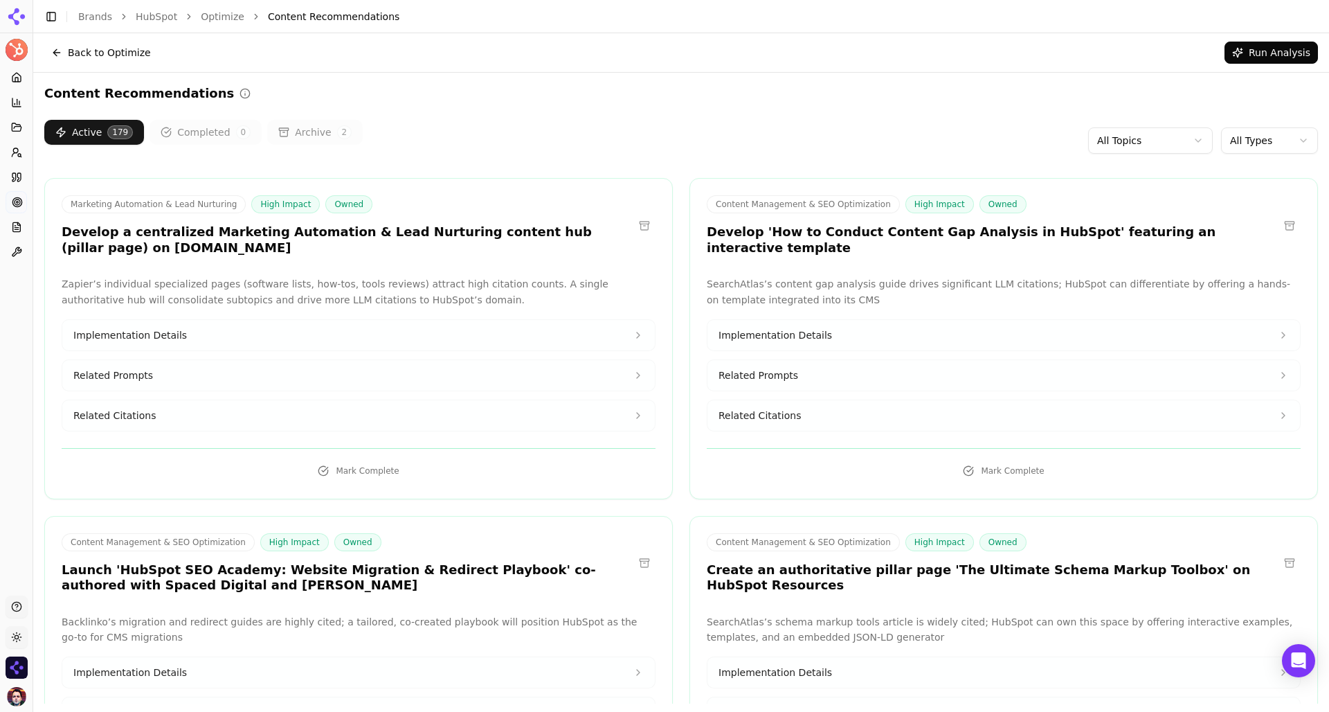
click at [464, 332] on button "Implementation Details" at bounding box center [358, 335] width 593 height 30
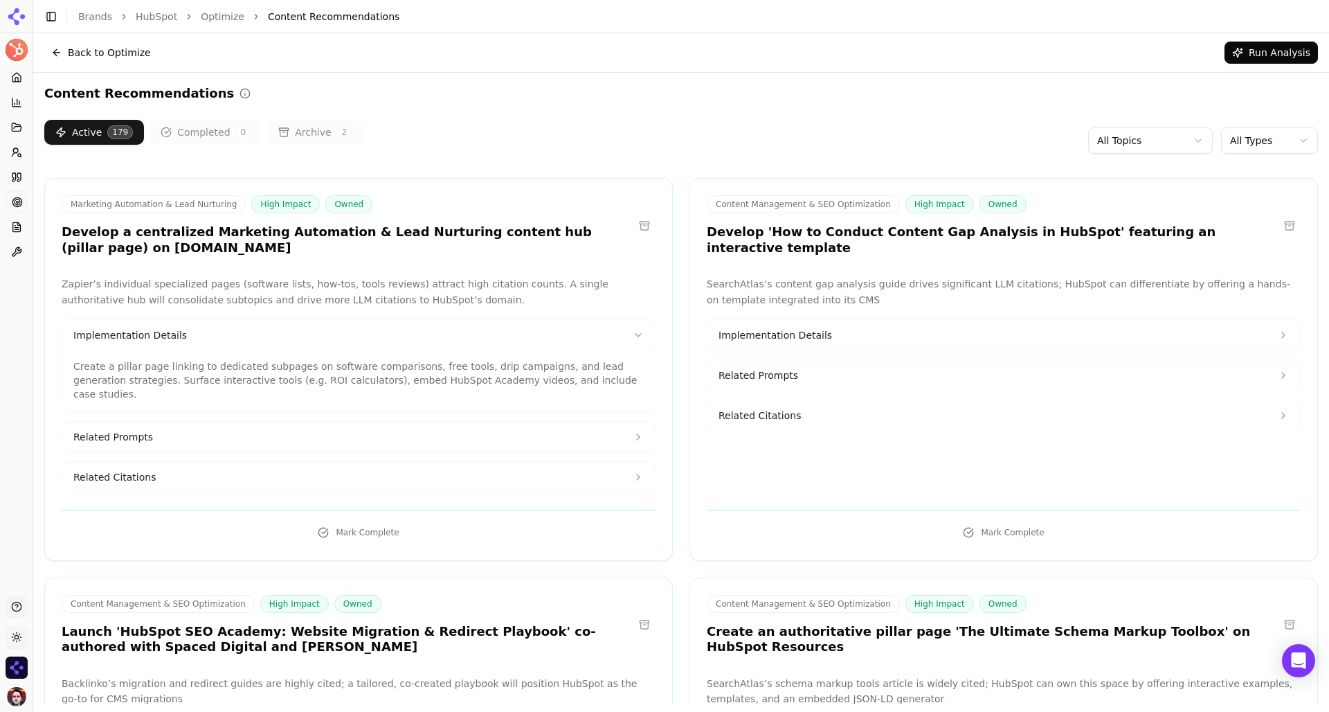
click at [1259, 140] on html "HubSpot Platform Home Competition Topics Prompts Citations Optimize Reports Too…" at bounding box center [664, 356] width 1329 height 712
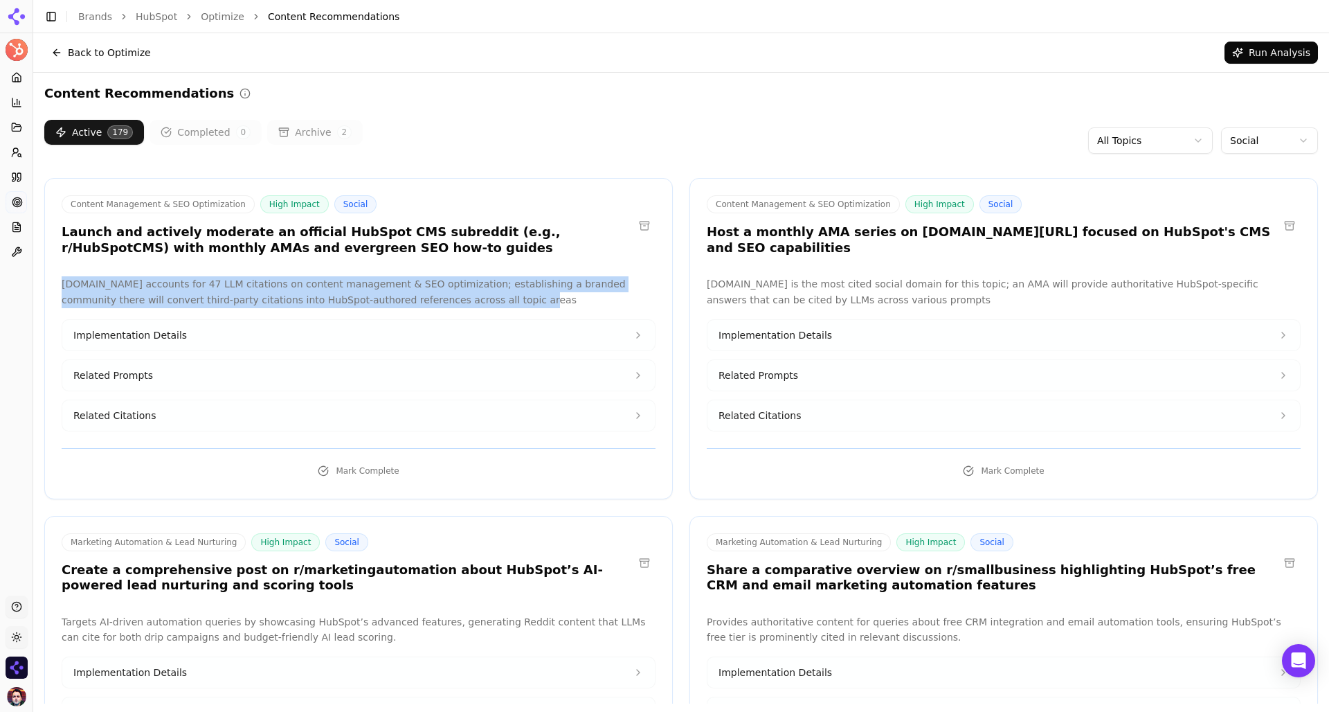
drag, startPoint x: 444, startPoint y: 302, endPoint x: 70, endPoint y: 276, distance: 375.5
click at [70, 276] on p "[DOMAIN_NAME] accounts for 47 LLM citations on content management & SEO optimiz…" at bounding box center [359, 292] width 594 height 32
click at [255, 273] on div "Content Management & SEO Optimization High Impact Social Launch and actively mo…" at bounding box center [358, 338] width 629 height 321
click at [237, 341] on button "Implementation Details" at bounding box center [358, 335] width 593 height 30
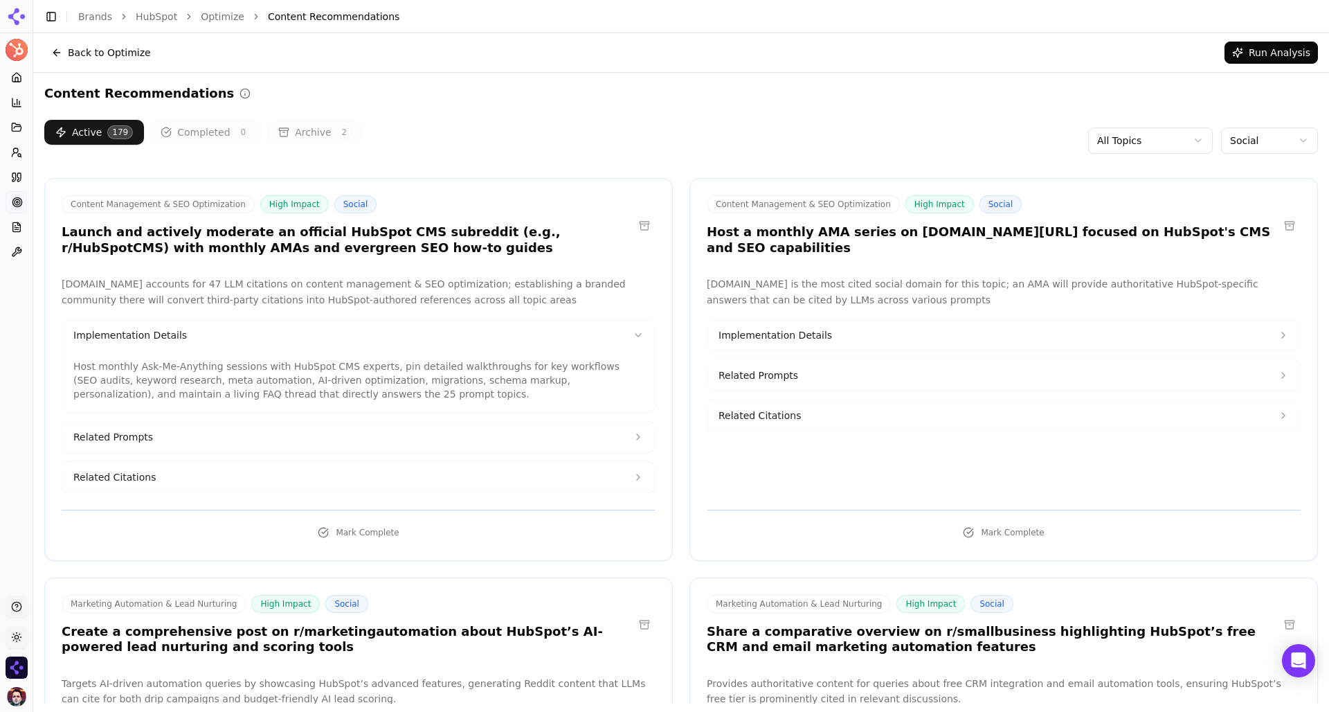
click at [335, 390] on p "Host monthly Ask-Me-Anything sessions with HubSpot CMS experts, pin detailed wa…" at bounding box center [358, 380] width 570 height 42
click at [296, 442] on button "Related Prompts" at bounding box center [358, 437] width 593 height 30
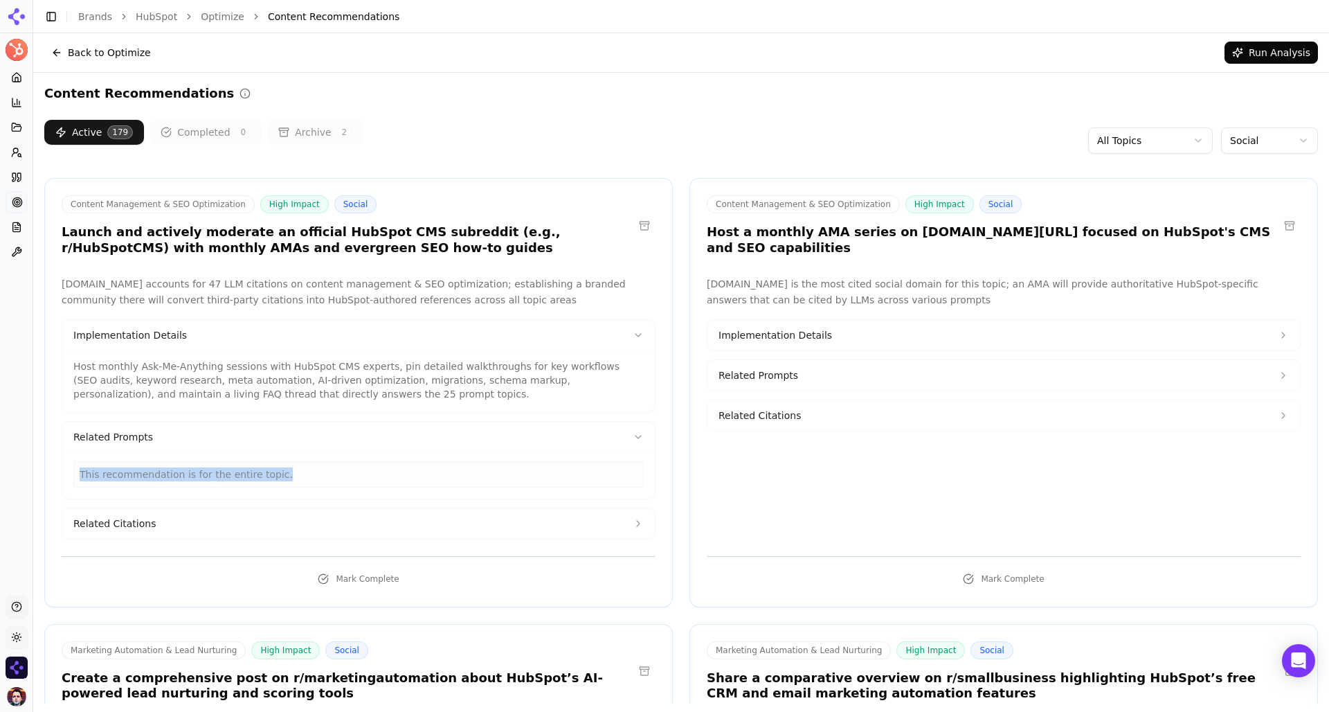
drag, startPoint x: 282, startPoint y: 479, endPoint x: 73, endPoint y: 477, distance: 209.1
click at [73, 477] on div "This recommendation is for the entire topic." at bounding box center [358, 474] width 570 height 26
click at [198, 527] on button "Related Citations" at bounding box center [358, 523] width 593 height 30
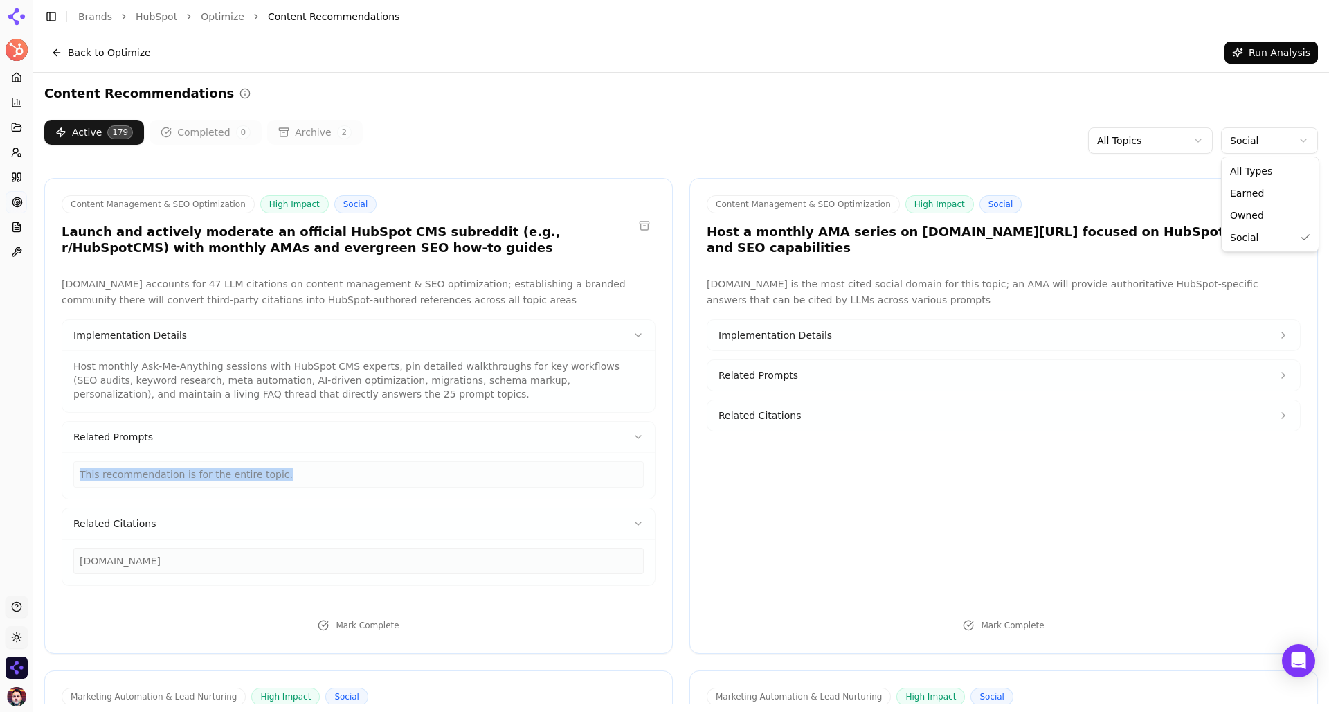
click at [1266, 129] on html "HubSpot Platform Home Competition Topics Prompts Citations Optimize Reports Too…" at bounding box center [664, 356] width 1329 height 712
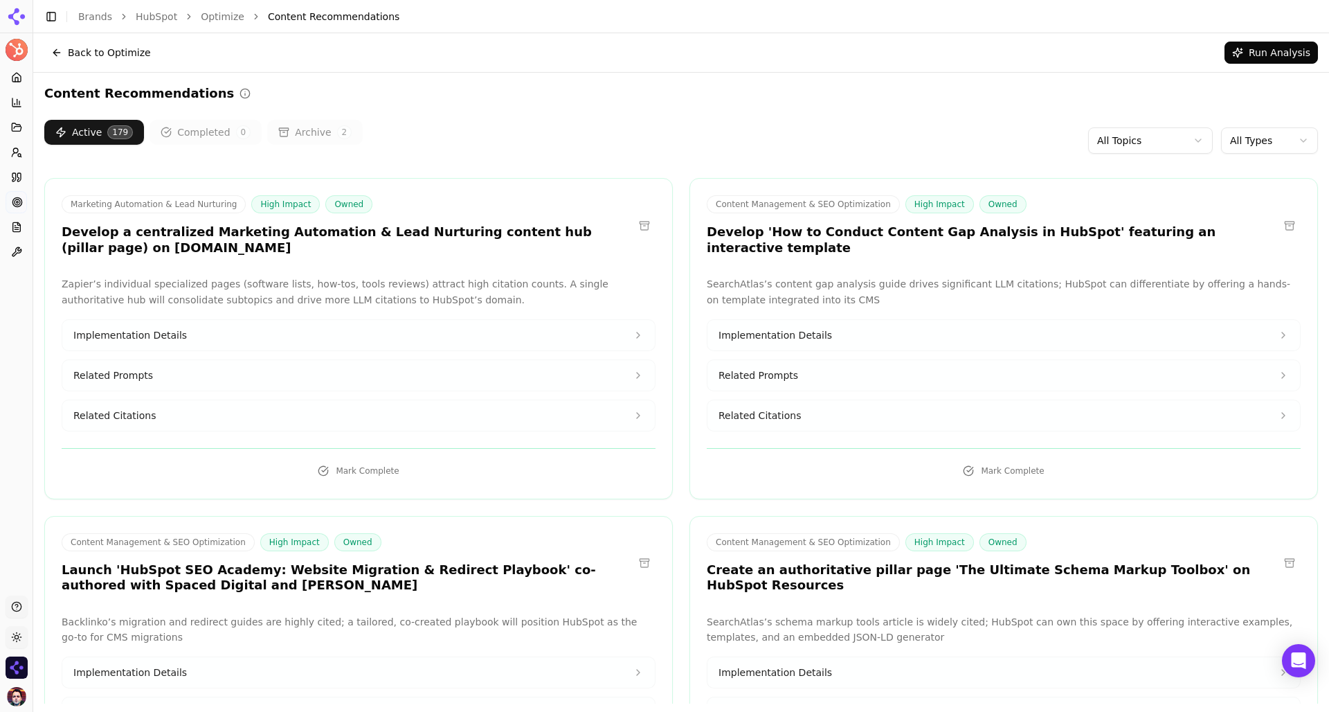
click at [879, 135] on div "Active 179 Completed 0 Archive 2 All Topics All Types" at bounding box center [681, 141] width 1274 height 42
